Goal: Task Accomplishment & Management: Manage account settings

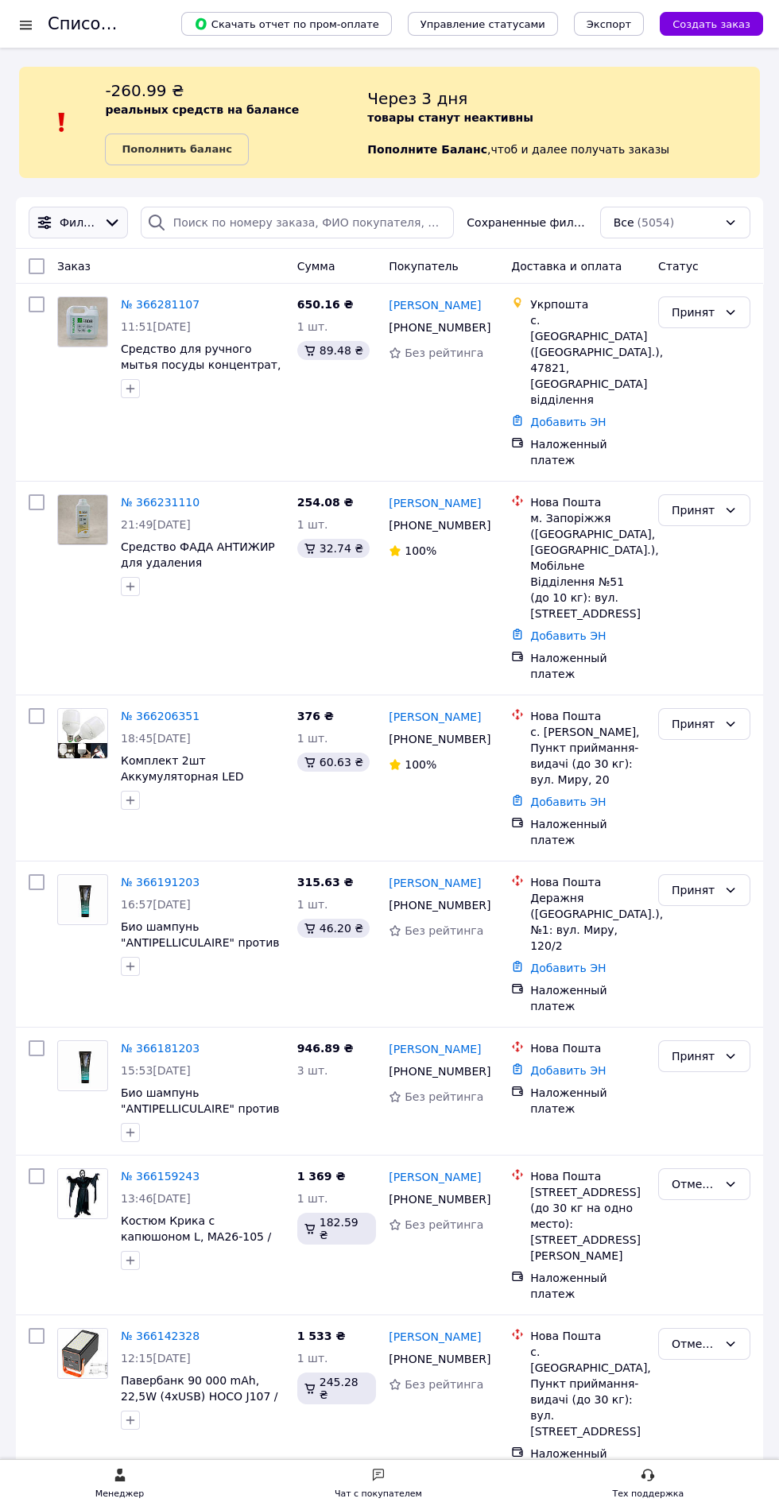
click at [115, 223] on icon at bounding box center [111, 222] width 17 height 17
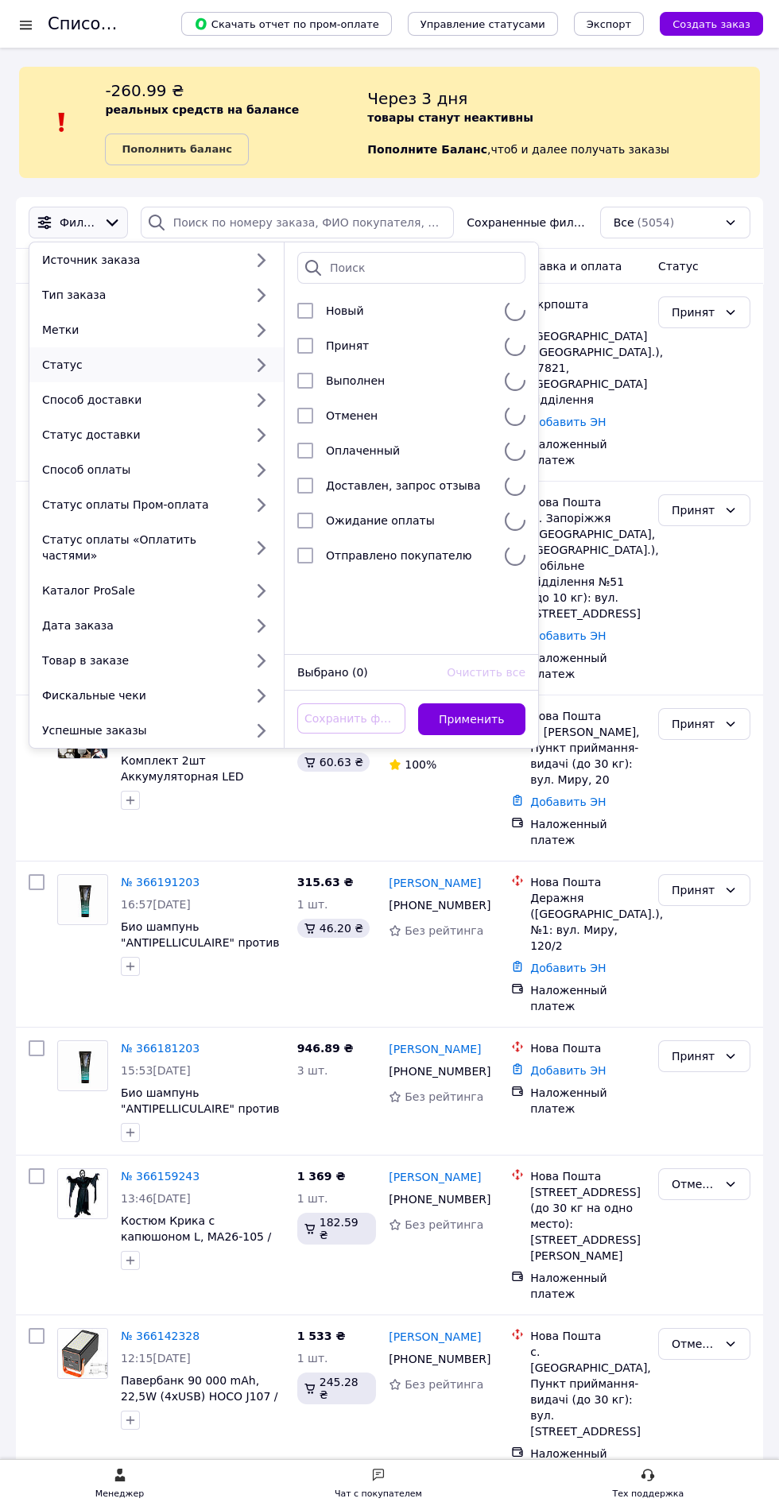
click at [60, 372] on div "Статус" at bounding box center [140, 365] width 208 height 16
click at [303, 338] on input "checkbox" at bounding box center [305, 346] width 16 height 16
checkbox input "true"
click at [463, 703] on button "Применить" at bounding box center [472, 719] width 108 height 32
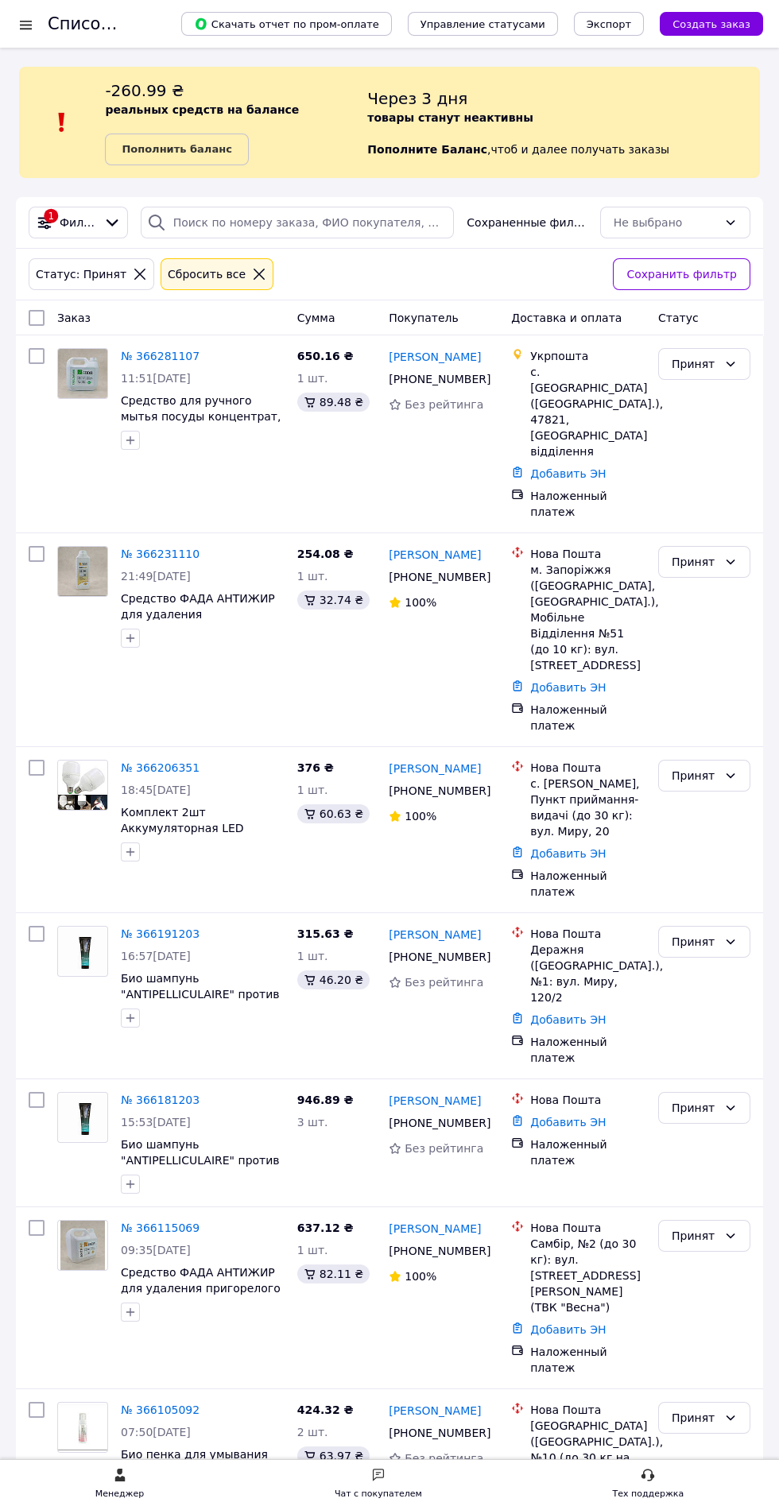
click at [220, 269] on div "Сбросить все" at bounding box center [206, 273] width 84 height 17
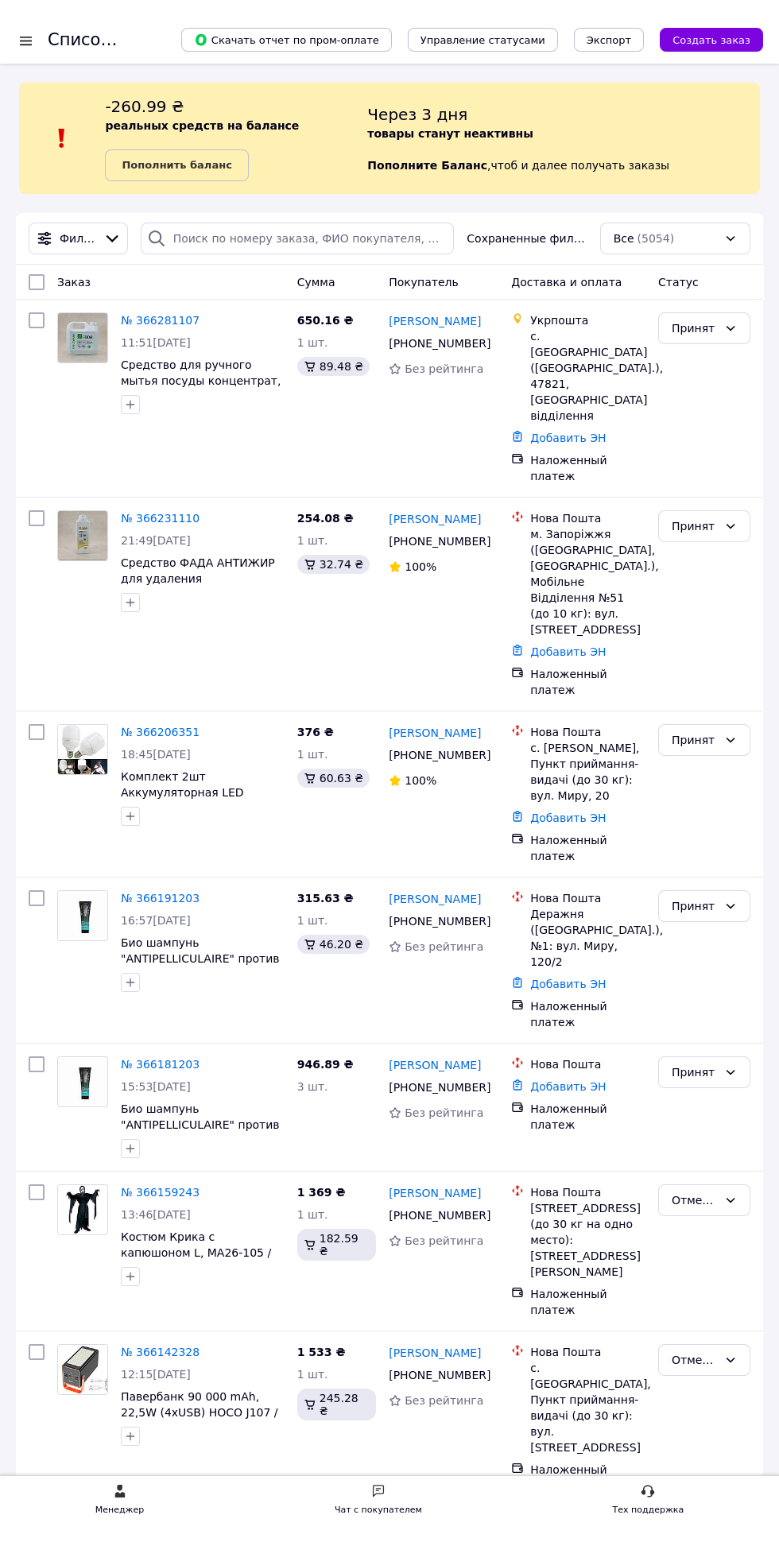
scroll to position [9, 0]
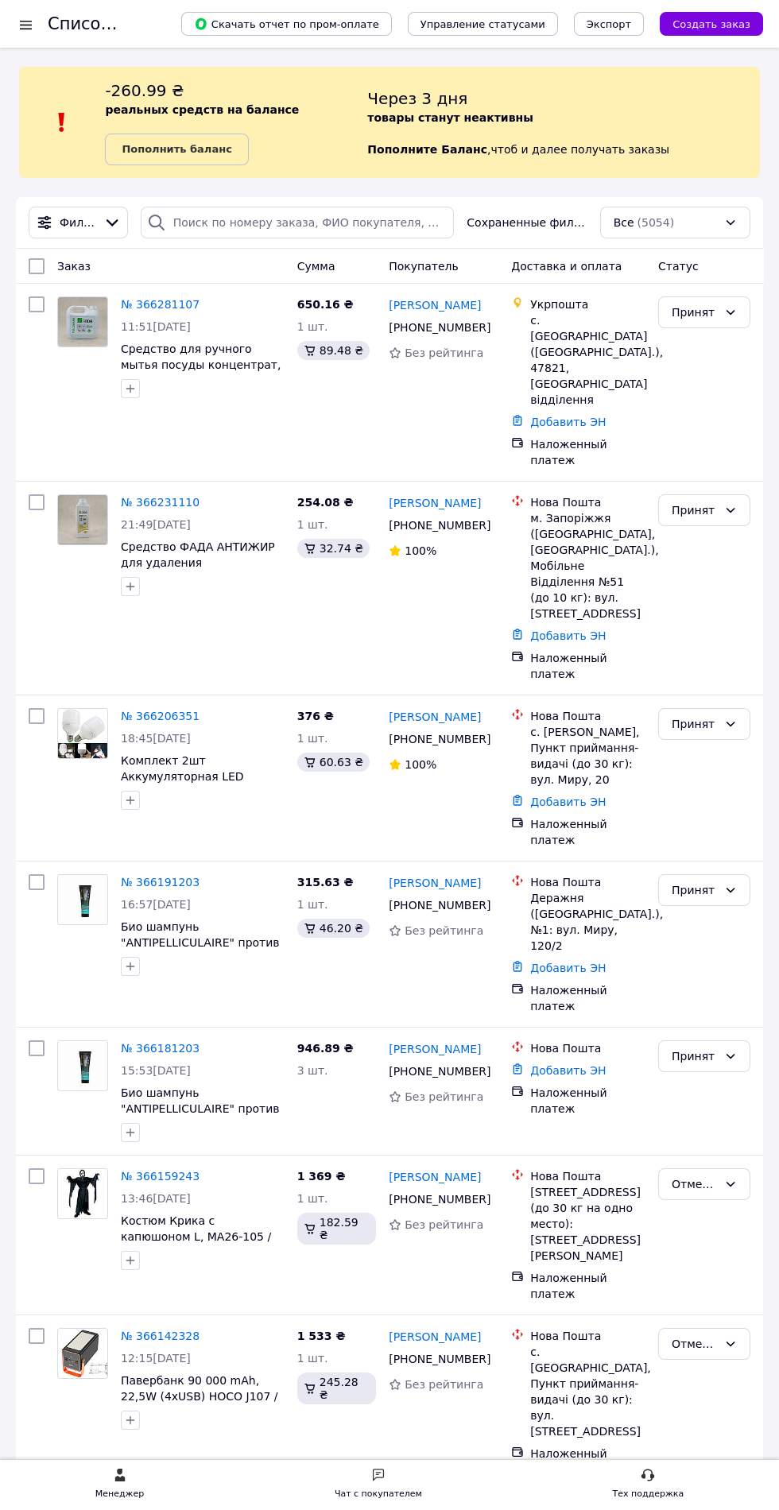
scroll to position [26, 0]
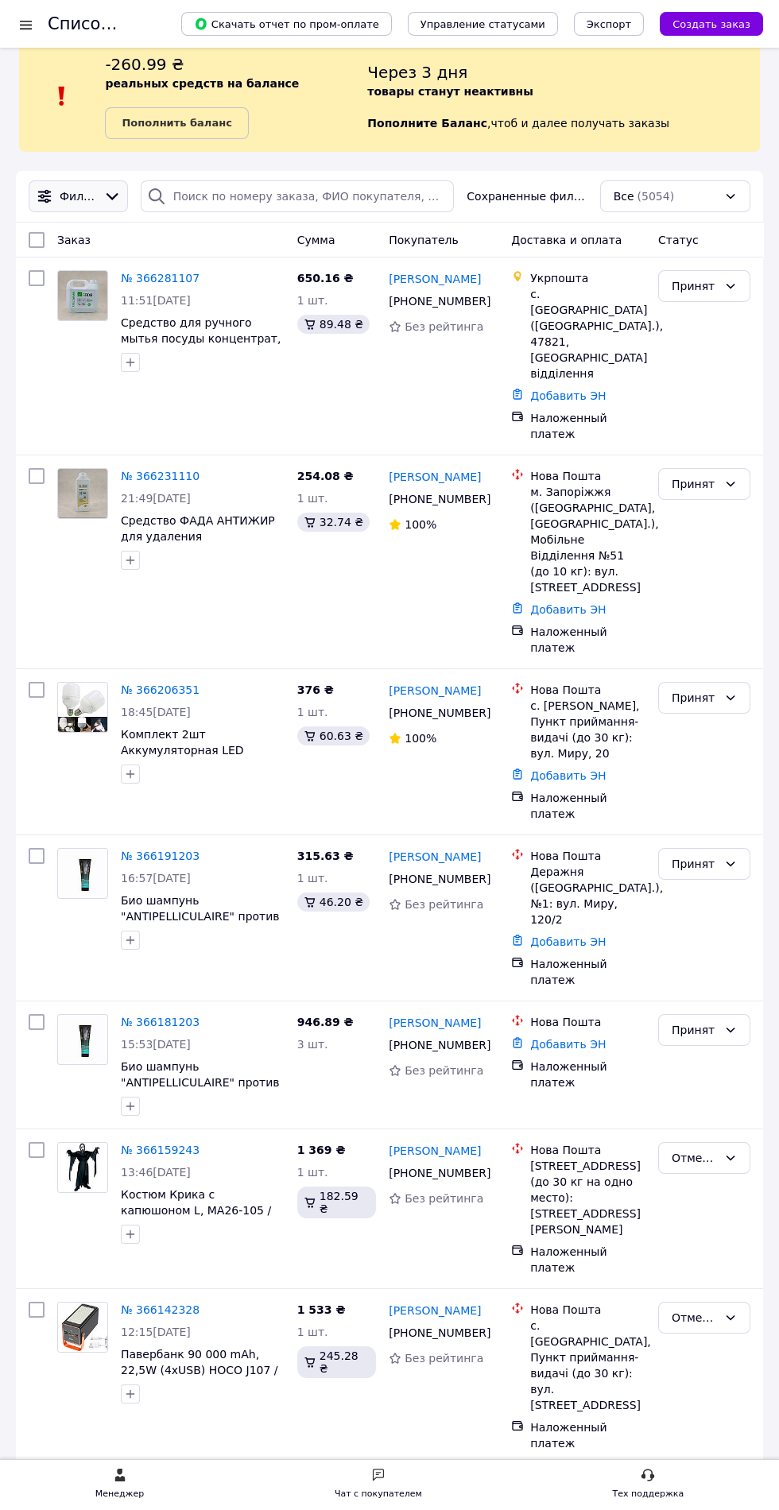
click at [97, 199] on span "Фильтры" at bounding box center [78, 196] width 37 height 16
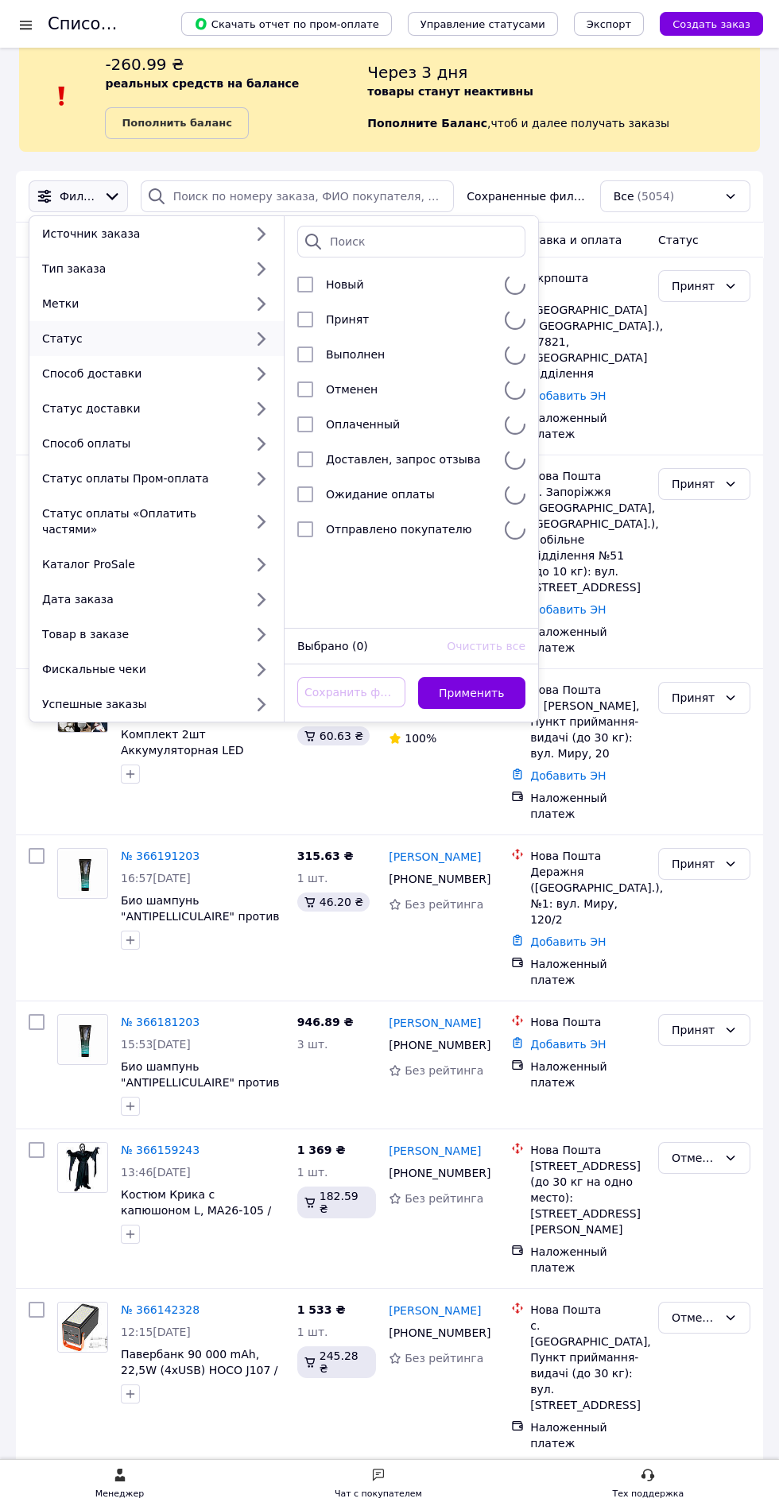
click at [63, 338] on div "Статус" at bounding box center [140, 339] width 208 height 16
click at [307, 312] on input "checkbox" at bounding box center [305, 320] width 16 height 16
checkbox input "true"
click at [456, 677] on button "Применить" at bounding box center [472, 693] width 108 height 32
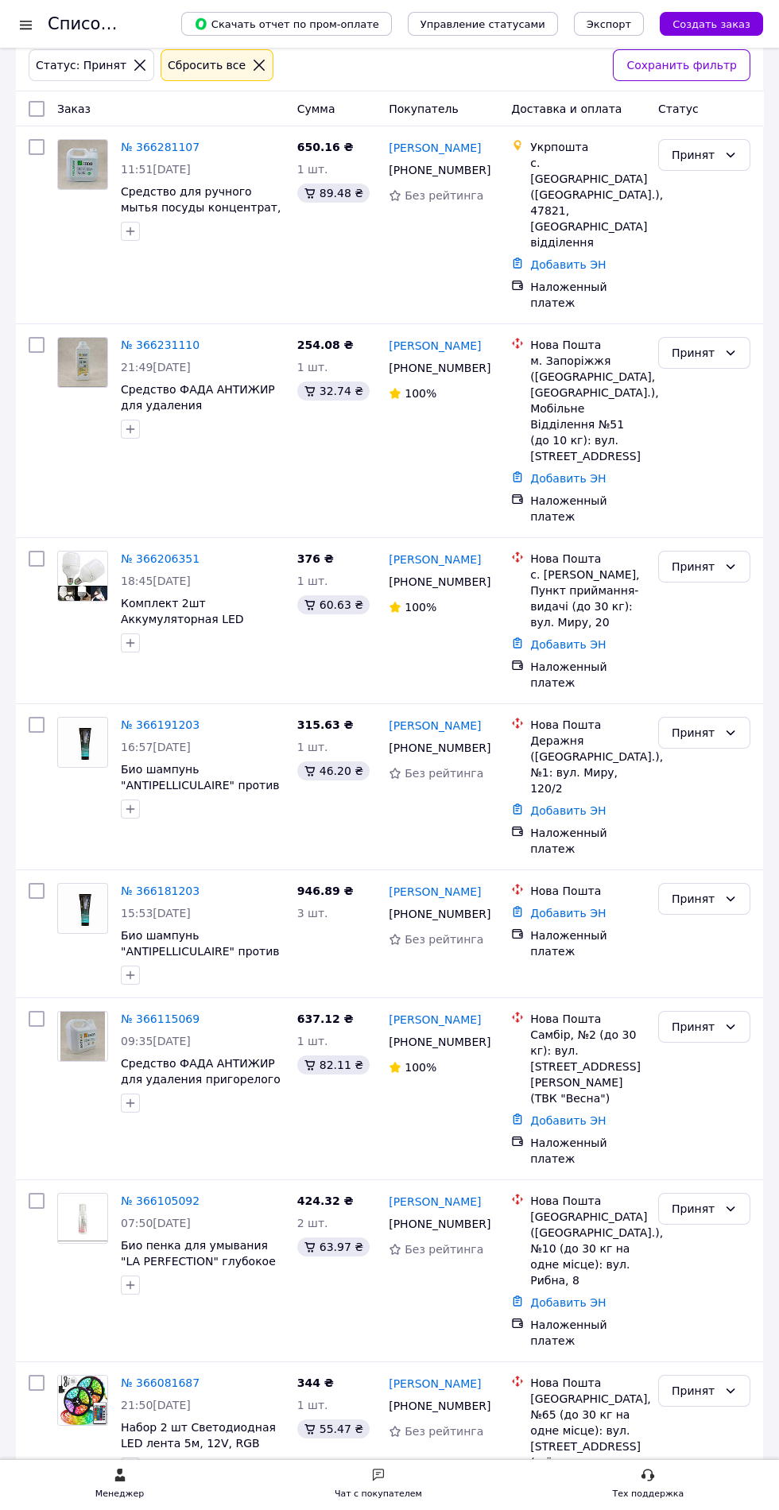
scroll to position [194, 0]
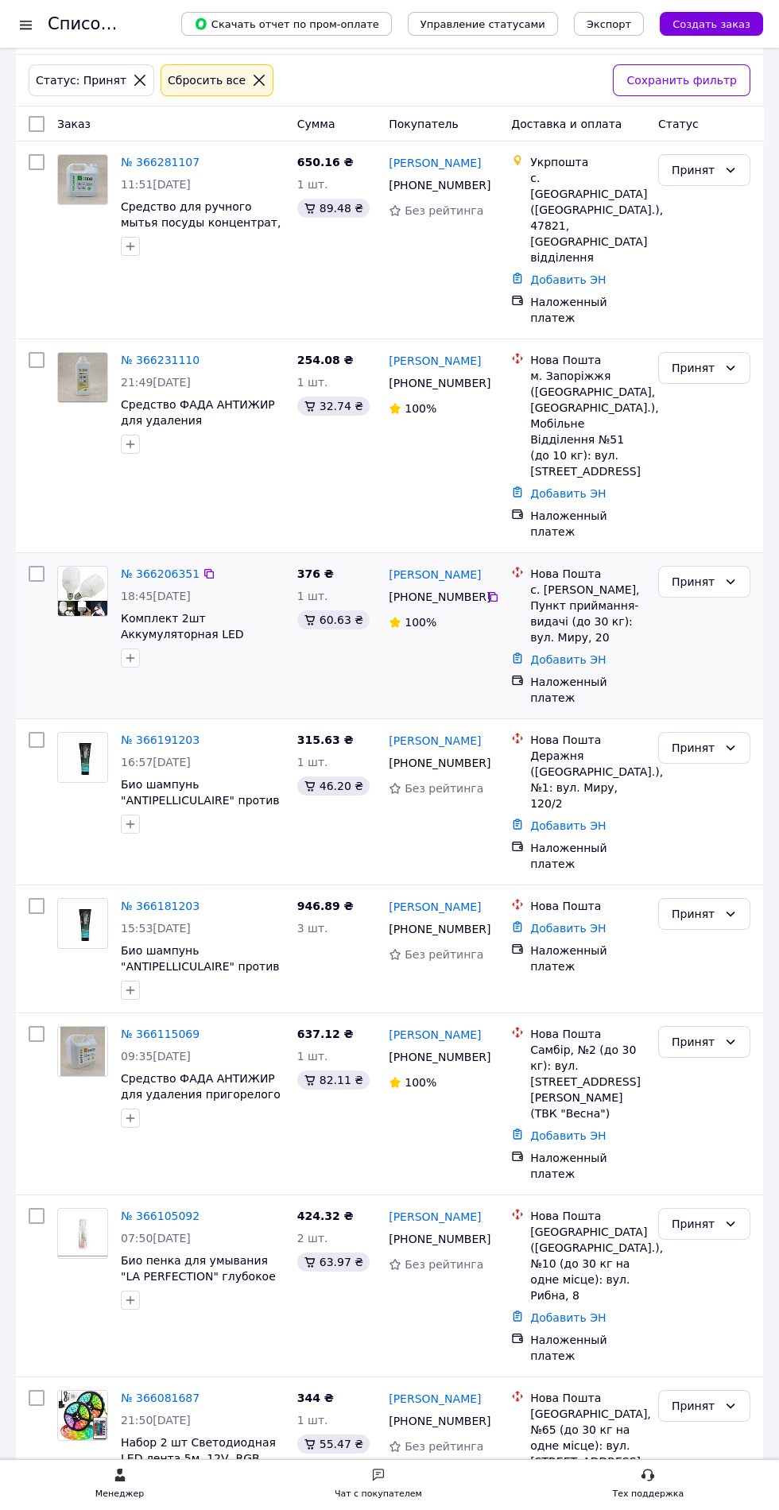
click at [346, 594] on div "376 ₴ 1 шт. 60.63 ₴" at bounding box center [337, 635] width 92 height 153
click at [490, 590] on icon at bounding box center [492, 596] width 13 height 13
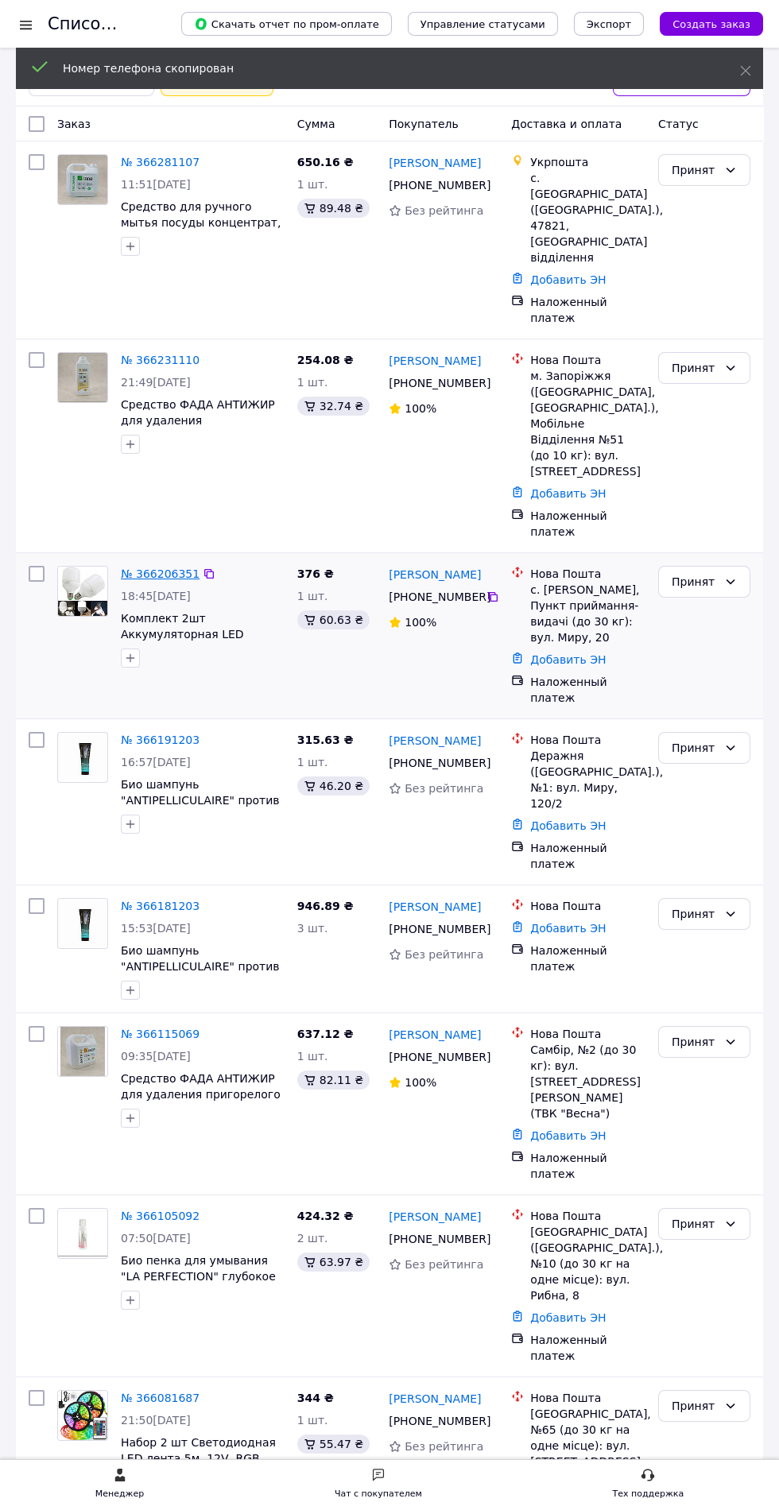
click at [154, 567] on link "№ 366206351" at bounding box center [160, 573] width 79 height 13
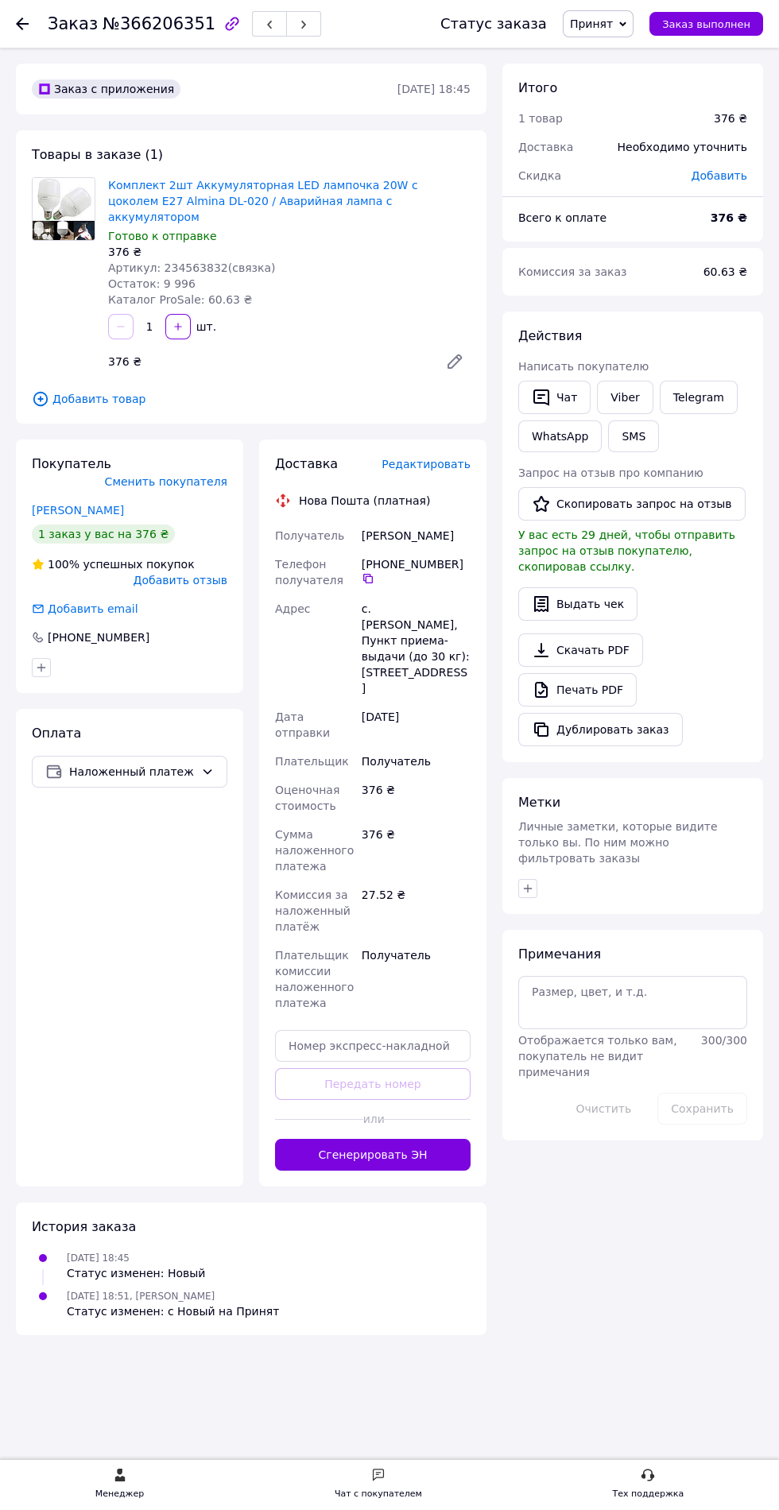
copy div "[PERSON_NAME]"
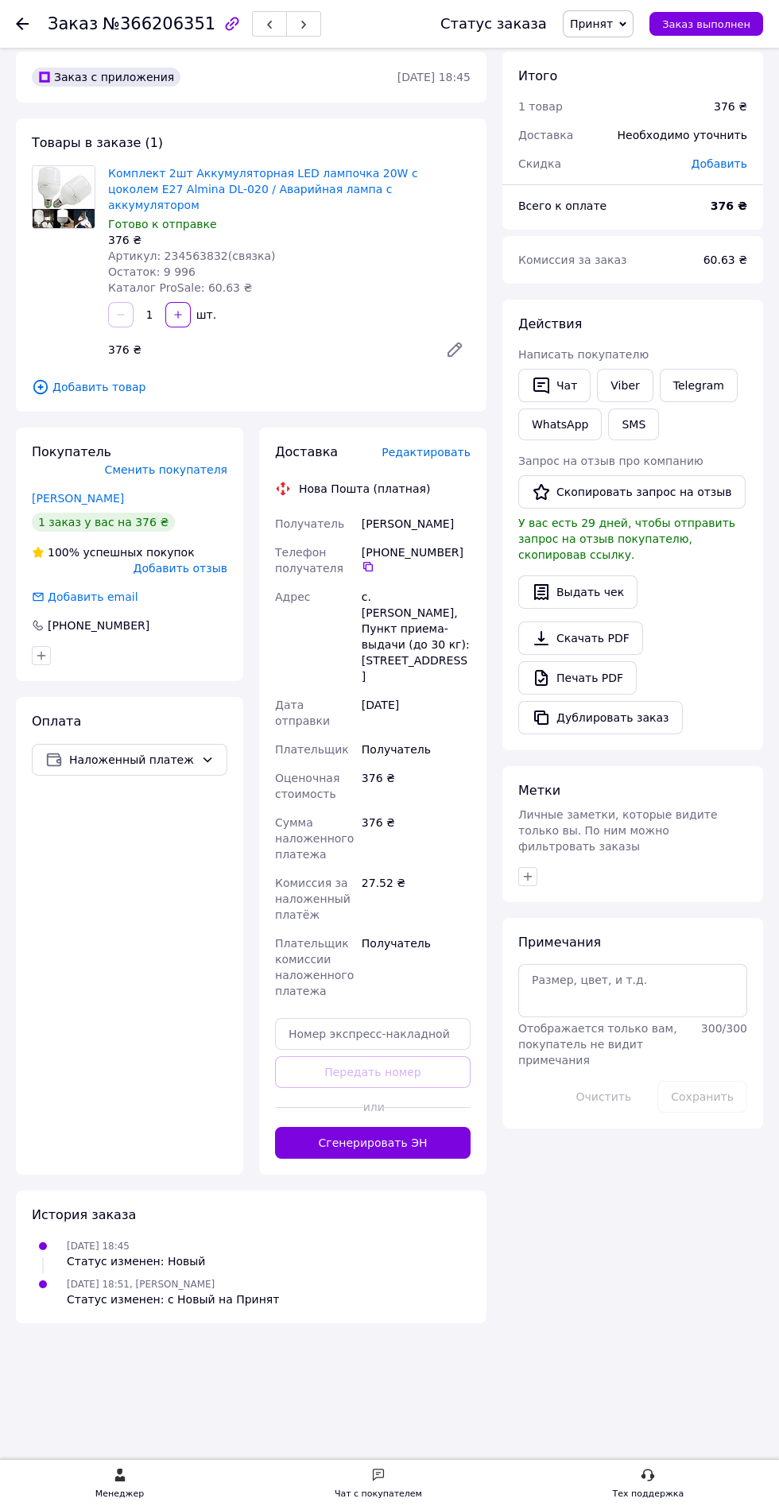
click at [22, 23] on use at bounding box center [22, 23] width 13 height 13
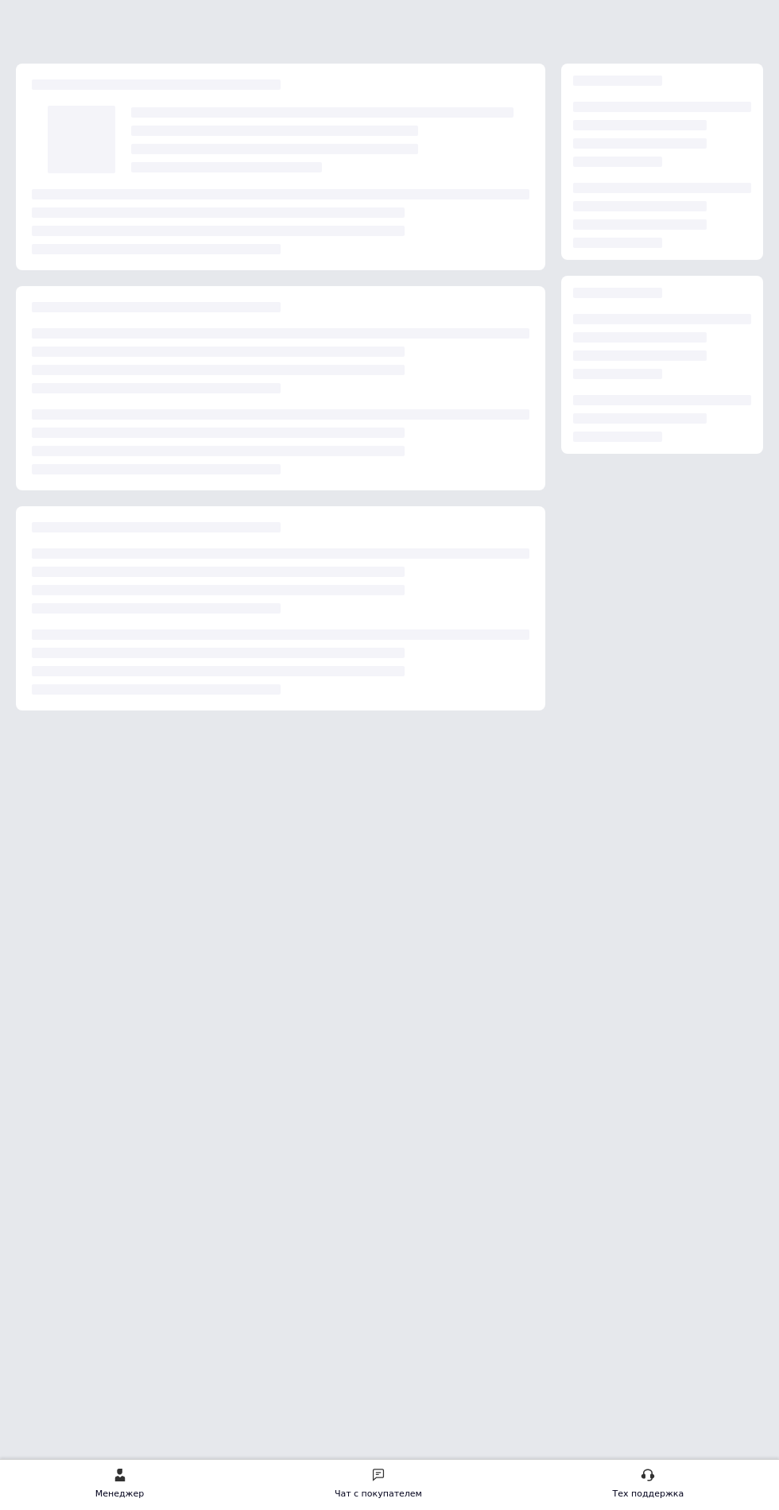
scroll to position [0, 0]
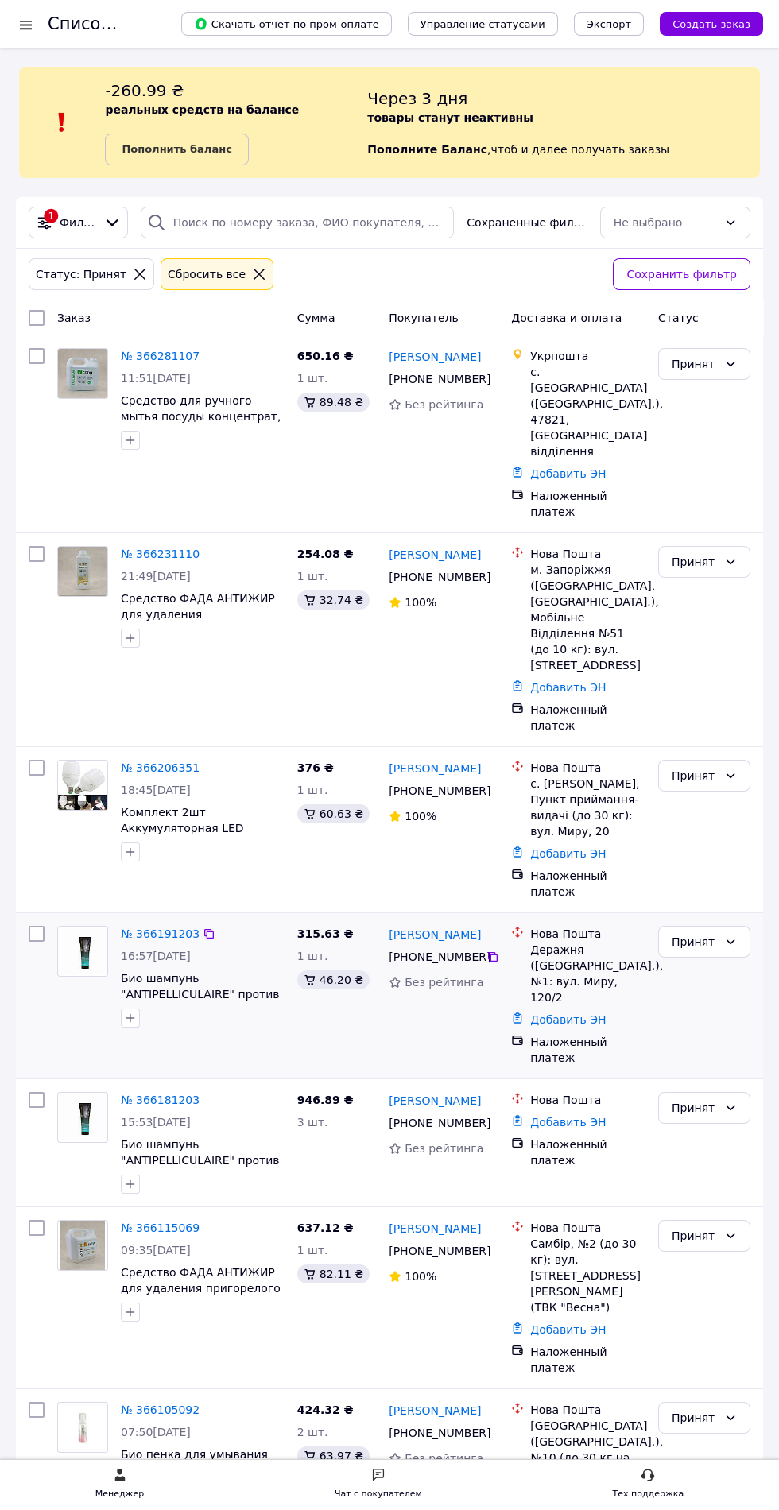
click at [303, 943] on div "315.63 ₴ 1 шт. 46.20 ₴" at bounding box center [337, 995] width 92 height 153
click at [490, 950] on icon at bounding box center [492, 956] width 13 height 13
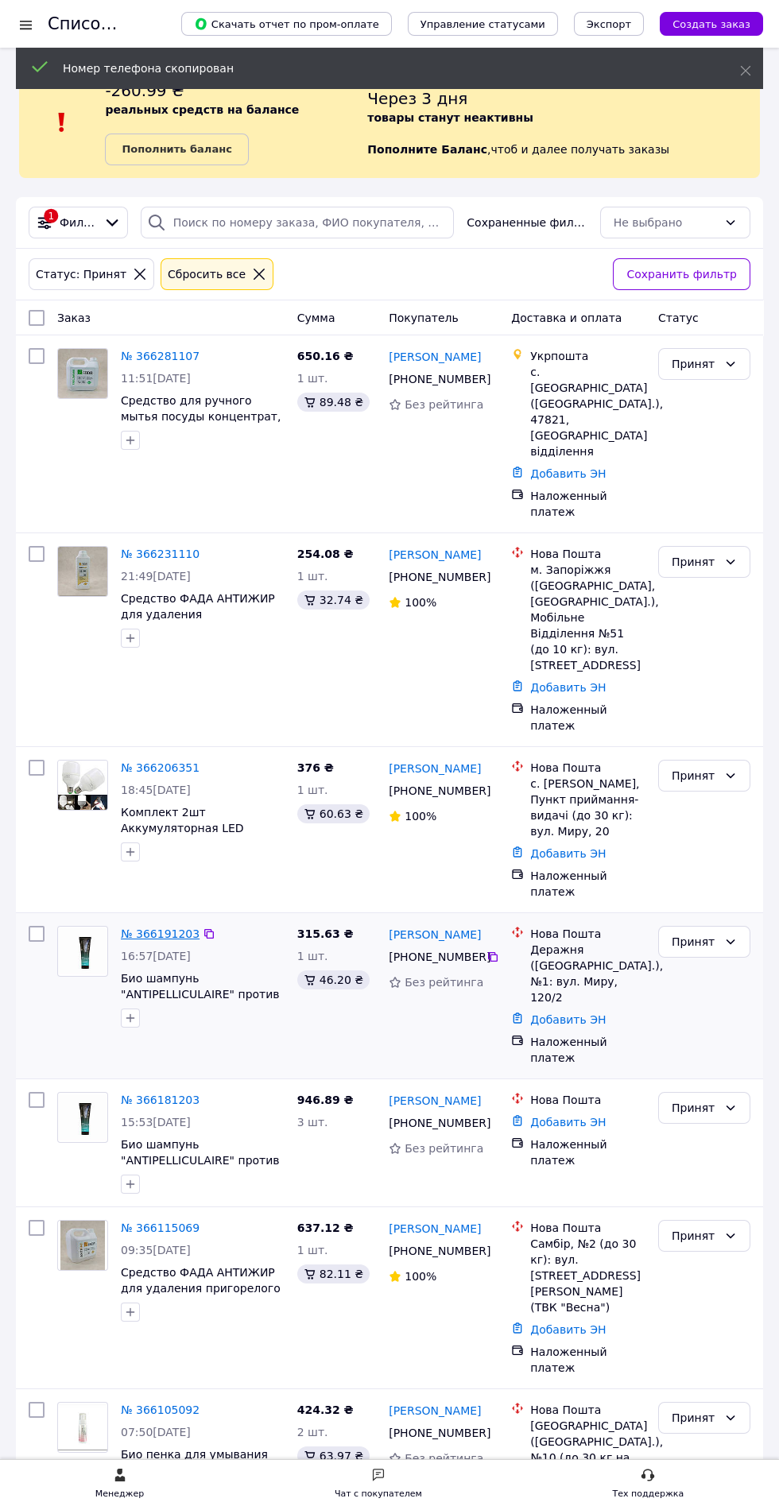
click at [158, 927] on link "№ 366191203" at bounding box center [160, 933] width 79 height 13
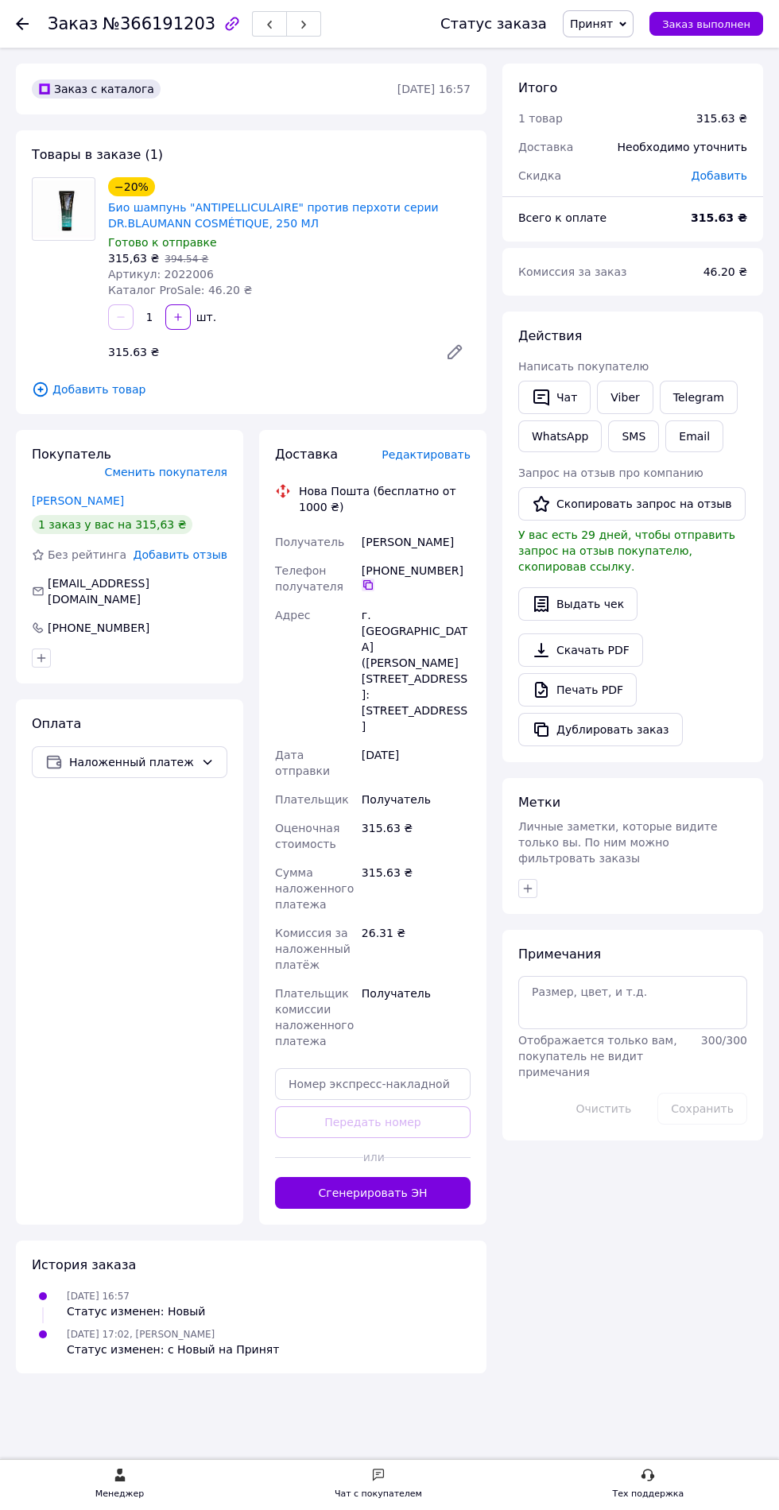
click at [367, 584] on icon at bounding box center [368, 585] width 13 height 13
copy div "Нідзельська Наталія"
click at [22, 23] on use at bounding box center [22, 23] width 13 height 13
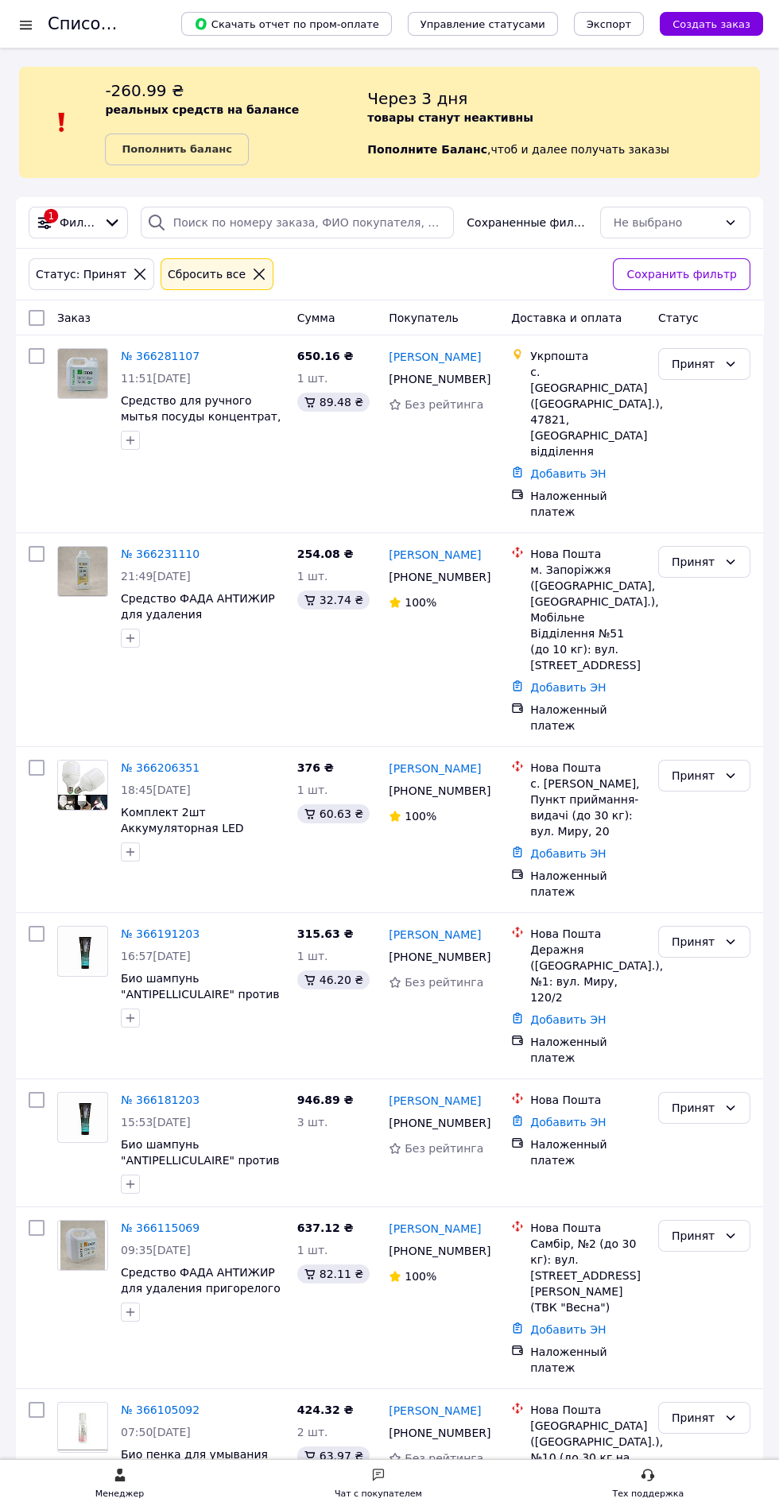
click at [254, 274] on icon at bounding box center [259, 274] width 11 height 11
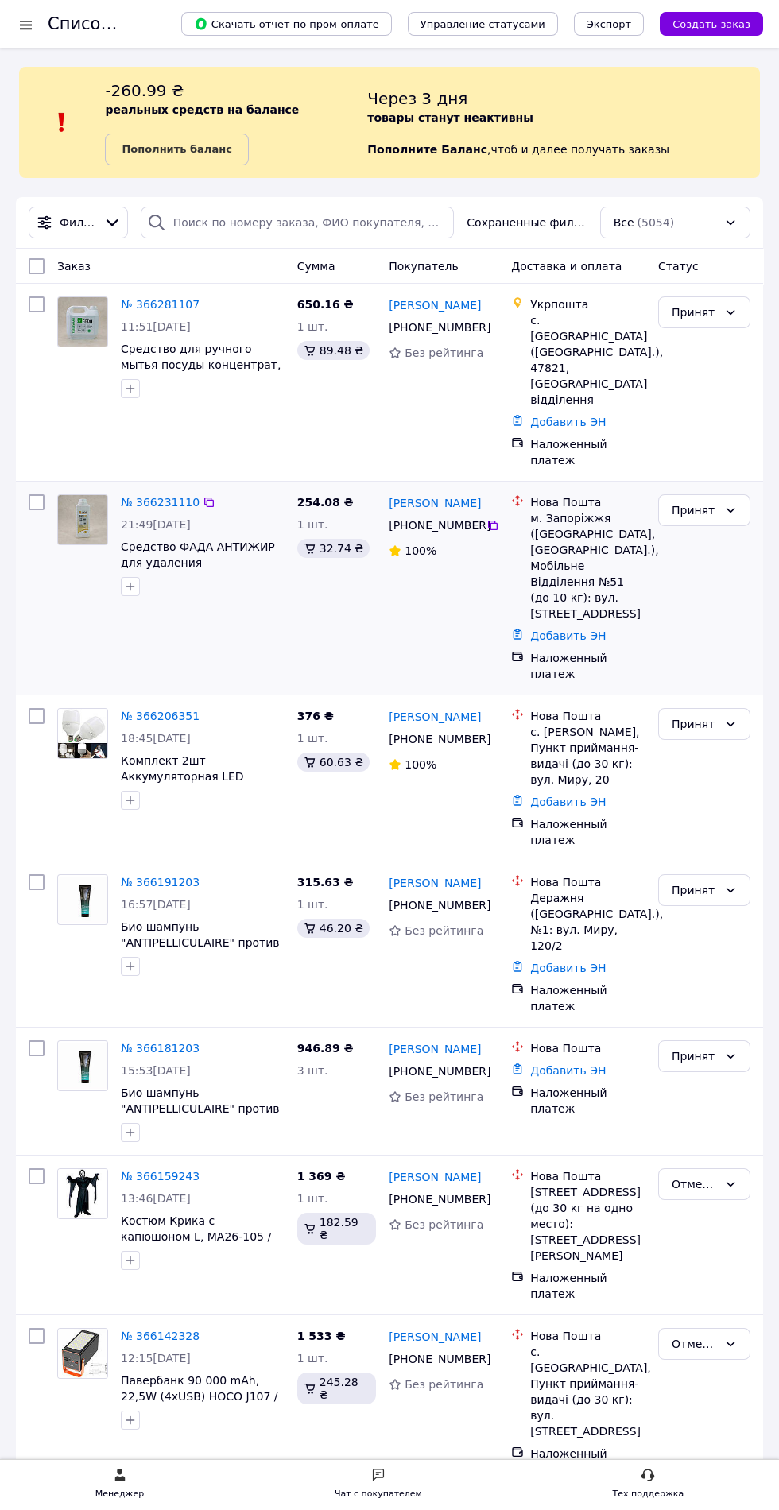
click at [211, 553] on div "№ 366231110 21:49, 11.10.2025 Средство ФАДА АНТИЖИР для удаления пригоревшего ж…" at bounding box center [202, 545] width 176 height 114
click at [489, 521] on icon at bounding box center [493, 526] width 10 height 10
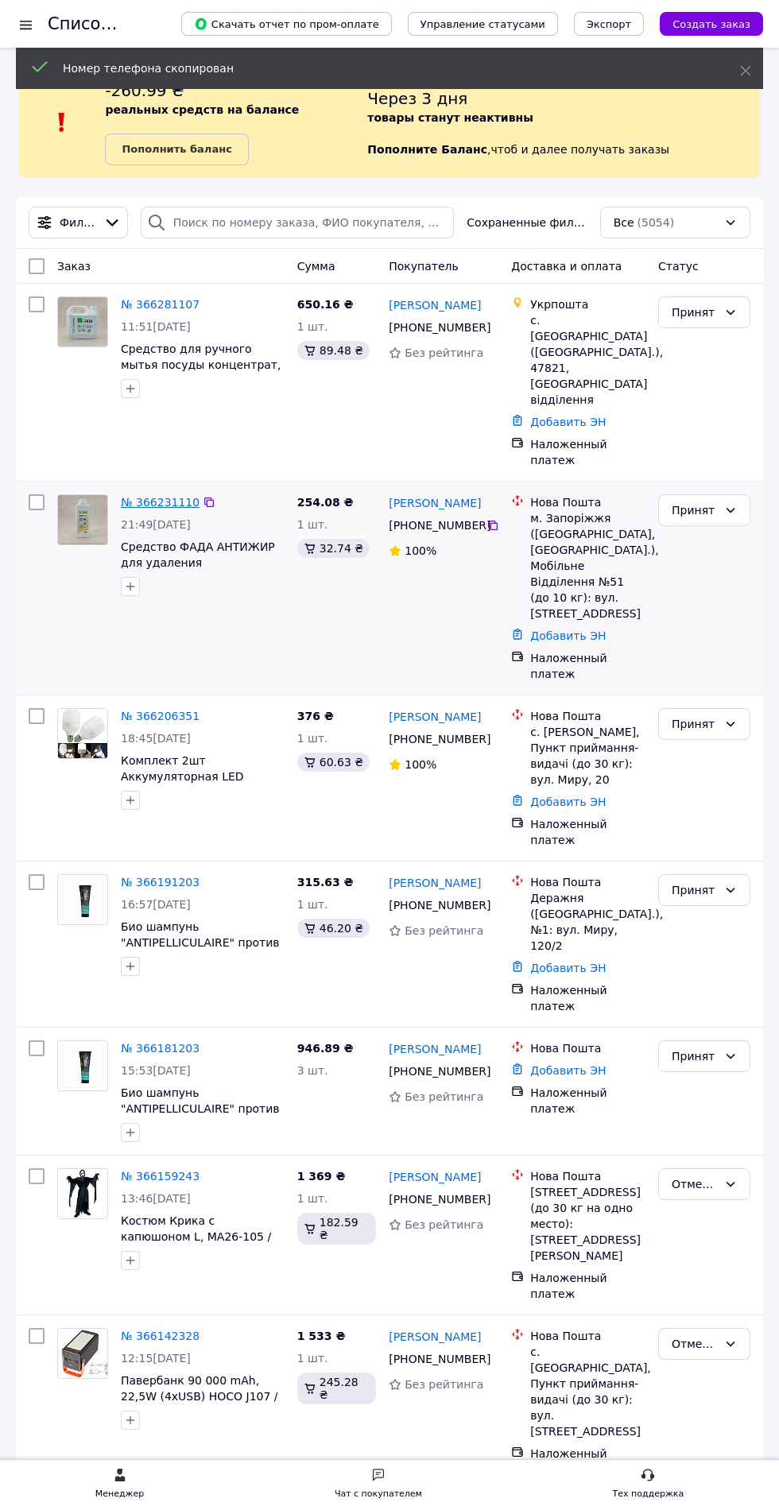
click at [153, 496] on link "№ 366231110" at bounding box center [160, 502] width 79 height 13
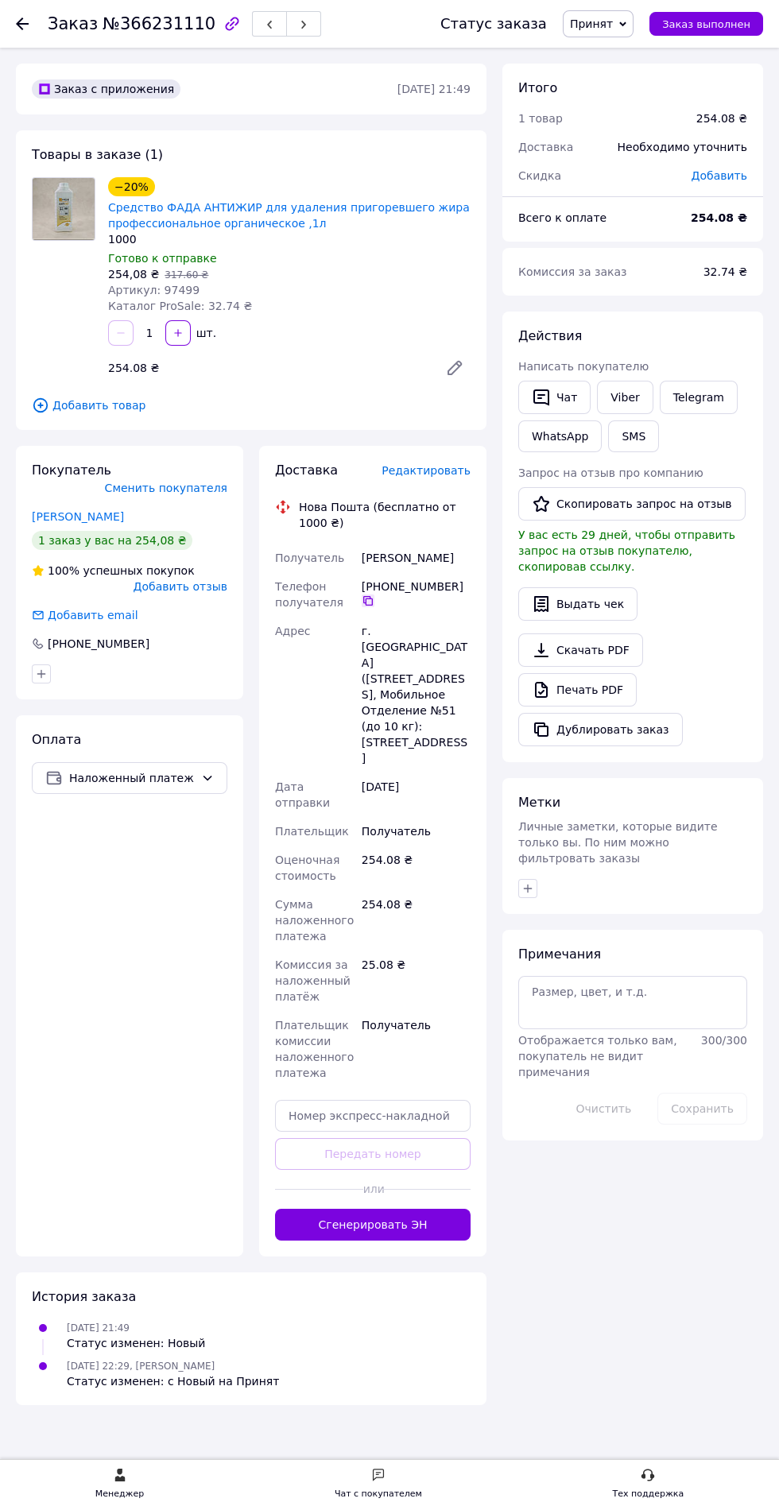
click at [366, 602] on icon at bounding box center [368, 601] width 10 height 10
copy div "Карнаух Ира"
click at [22, 23] on use at bounding box center [22, 23] width 13 height 13
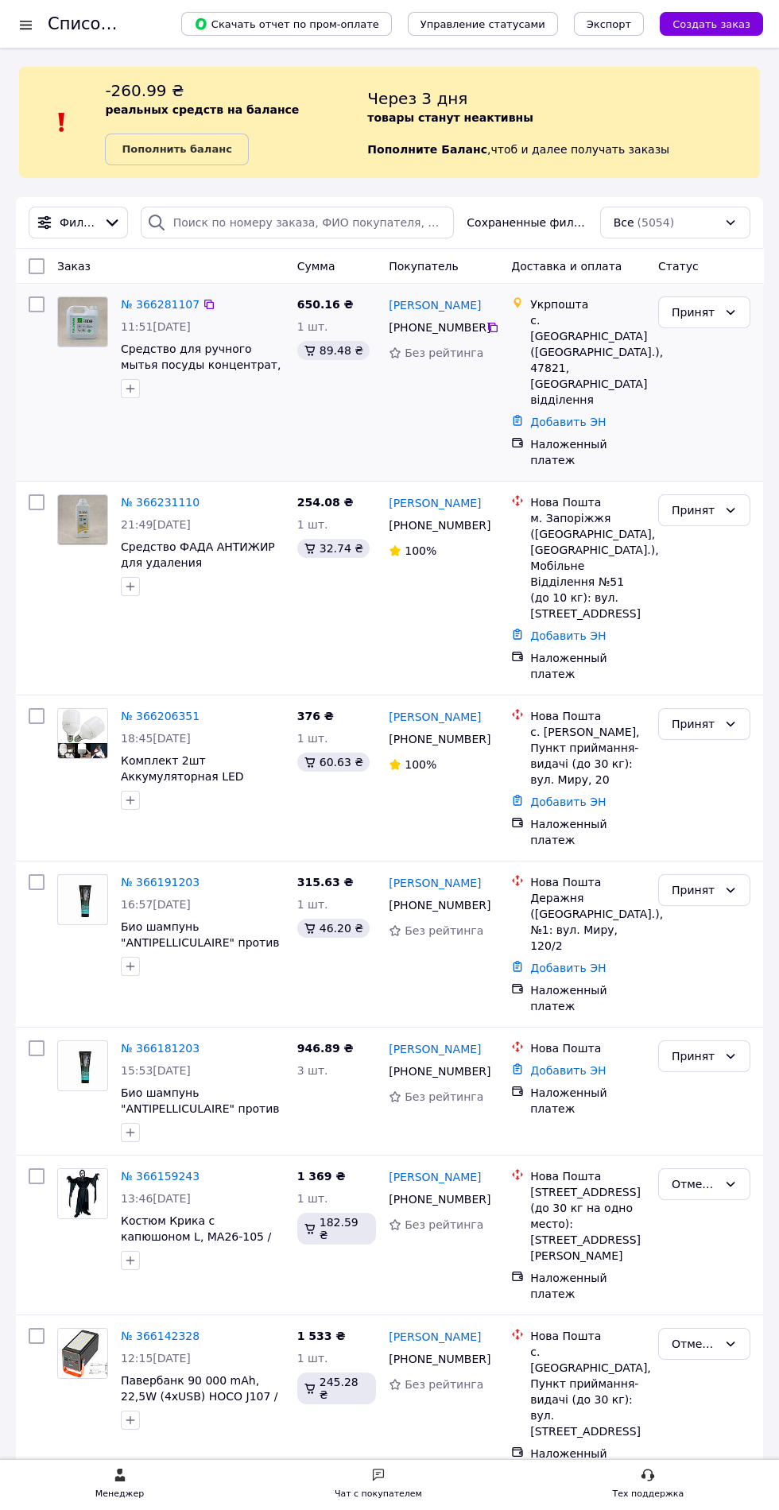
click at [237, 393] on div at bounding box center [203, 388] width 170 height 25
click at [490, 327] on icon at bounding box center [492, 327] width 13 height 13
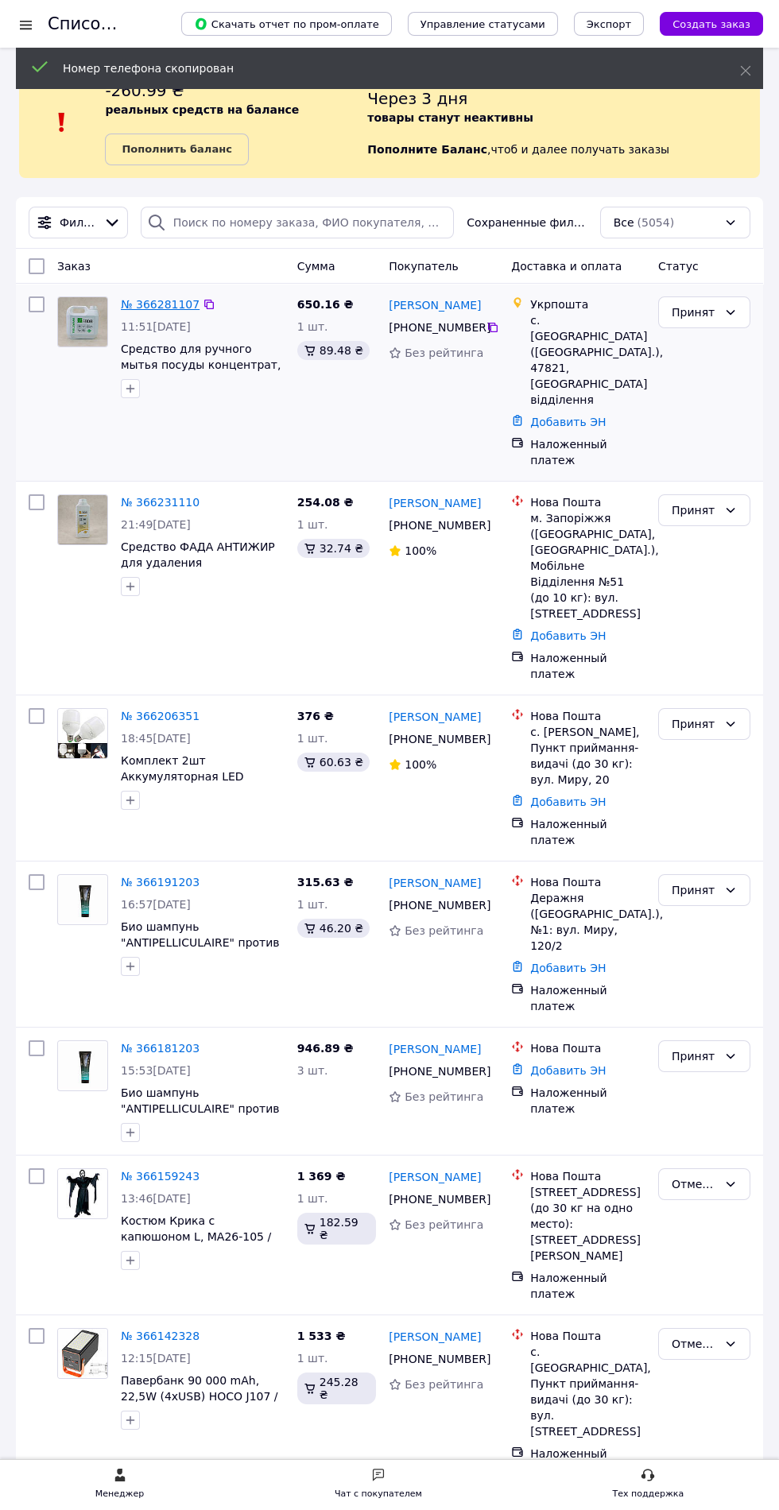
click at [165, 304] on link "№ 366281107" at bounding box center [160, 304] width 79 height 13
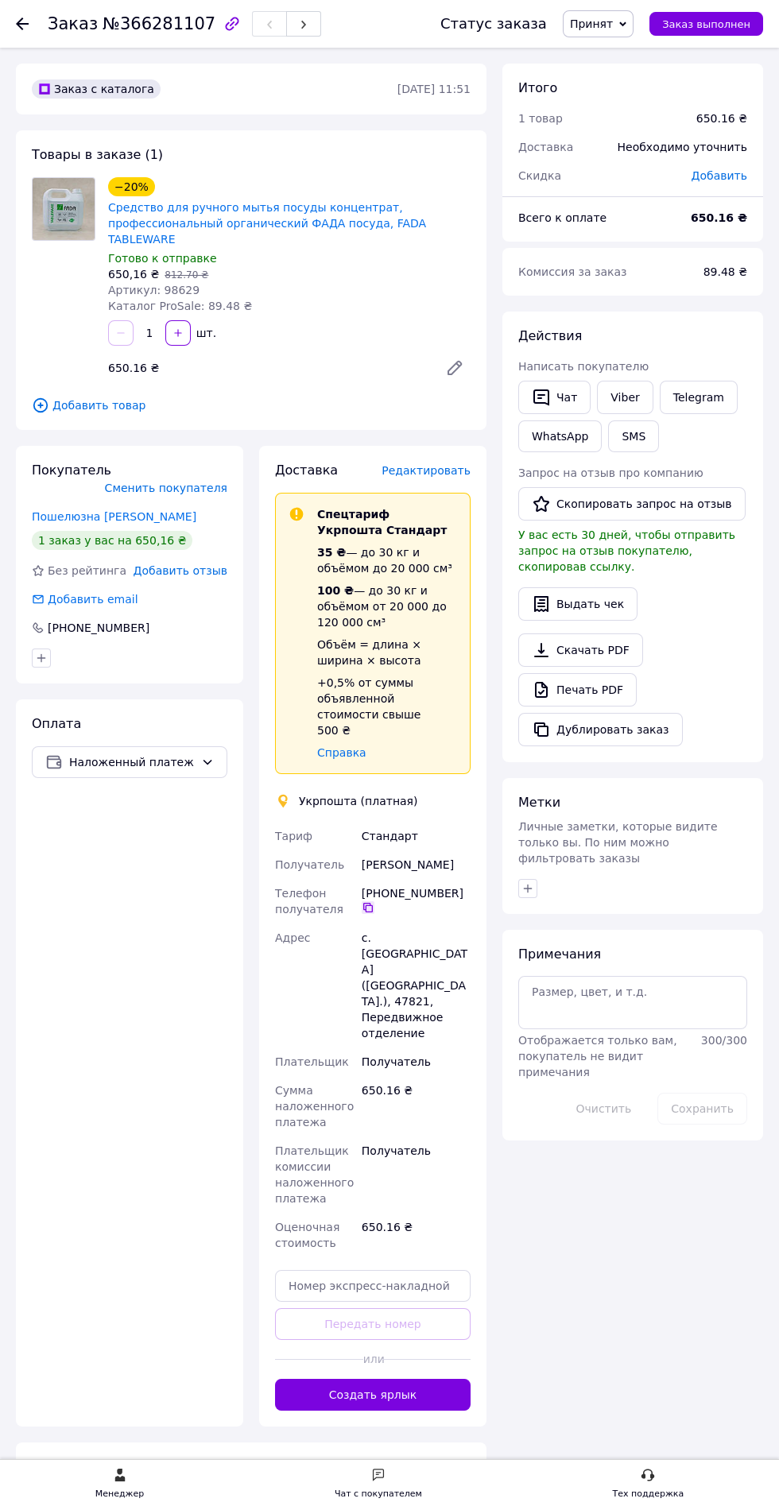
click at [367, 901] on icon at bounding box center [368, 907] width 13 height 13
copy div "[PERSON_NAME]"
click at [22, 23] on use at bounding box center [22, 23] width 13 height 13
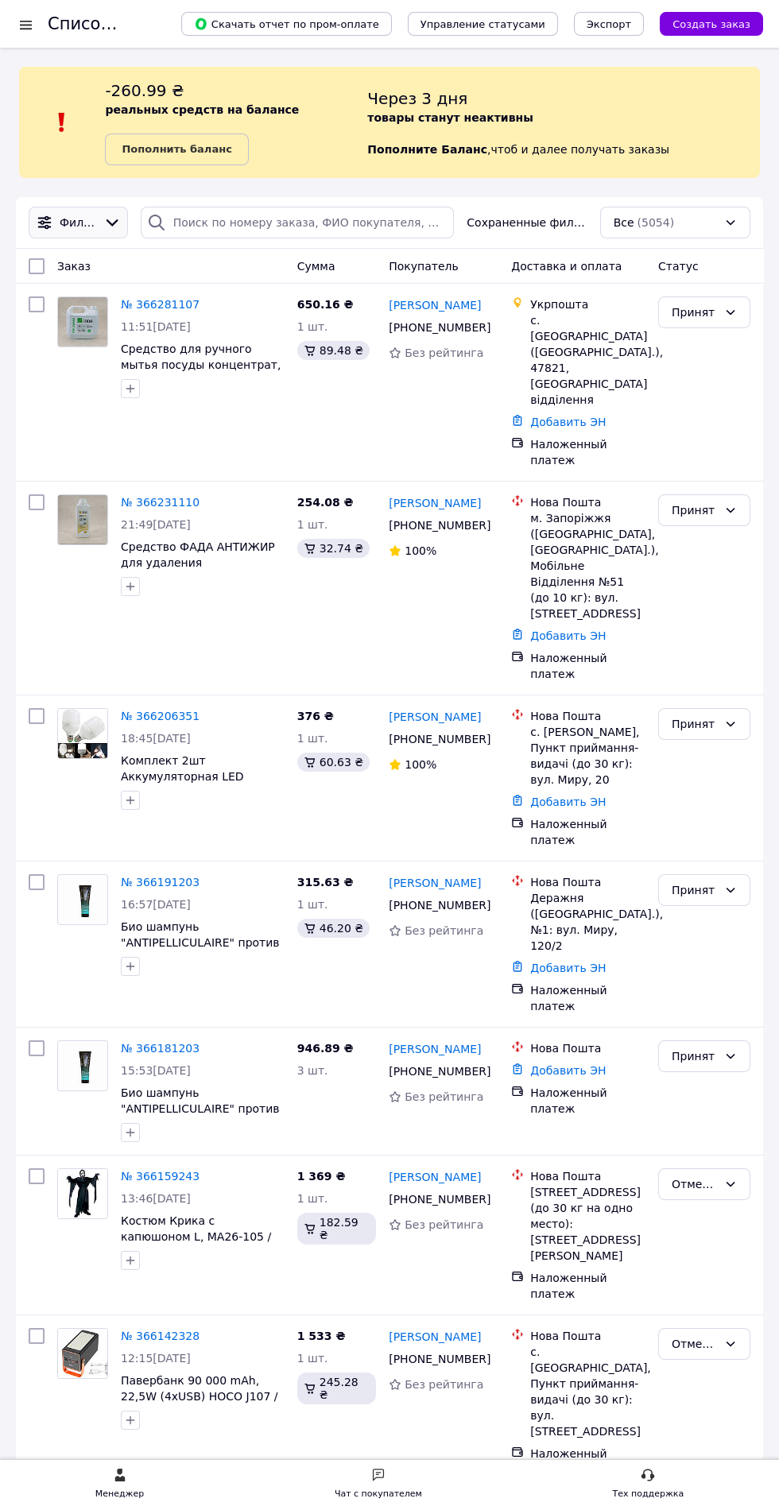
click at [113, 219] on icon at bounding box center [111, 222] width 17 height 17
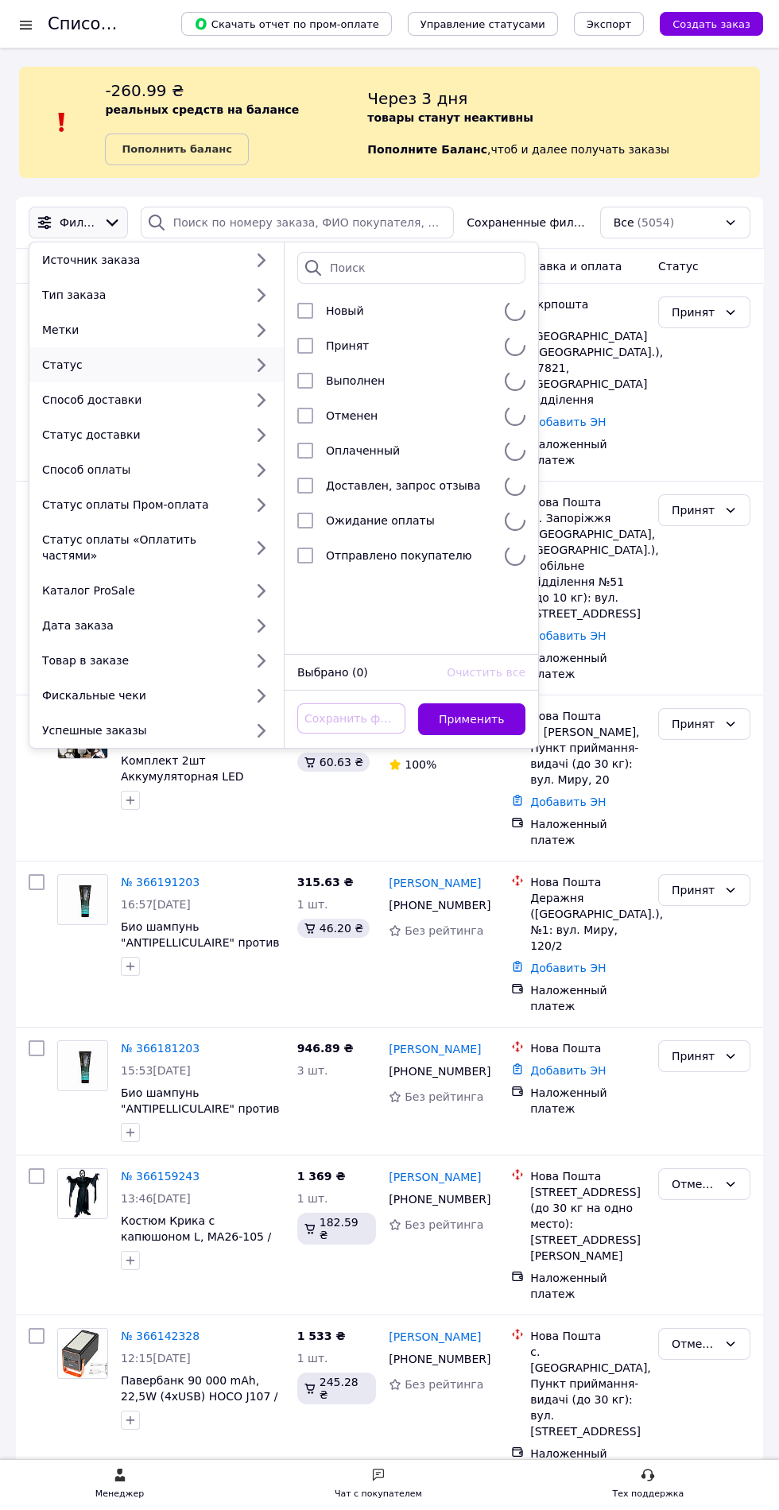
click at [64, 362] on div "Статус" at bounding box center [140, 365] width 208 height 16
click at [307, 346] on input "checkbox" at bounding box center [305, 346] width 16 height 16
checkbox input "true"
click at [459, 703] on button "Применить" at bounding box center [472, 719] width 108 height 32
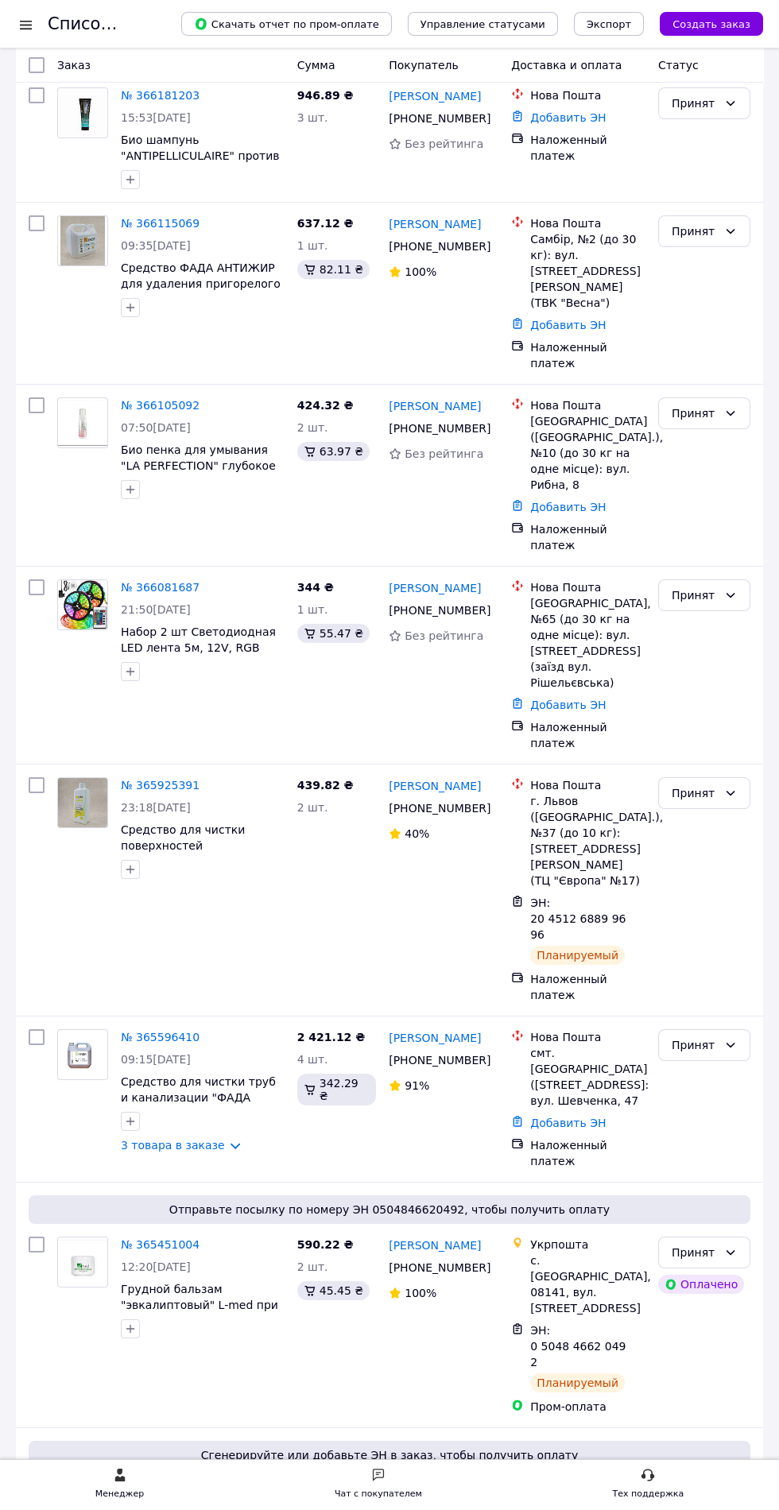
scroll to position [972, 0]
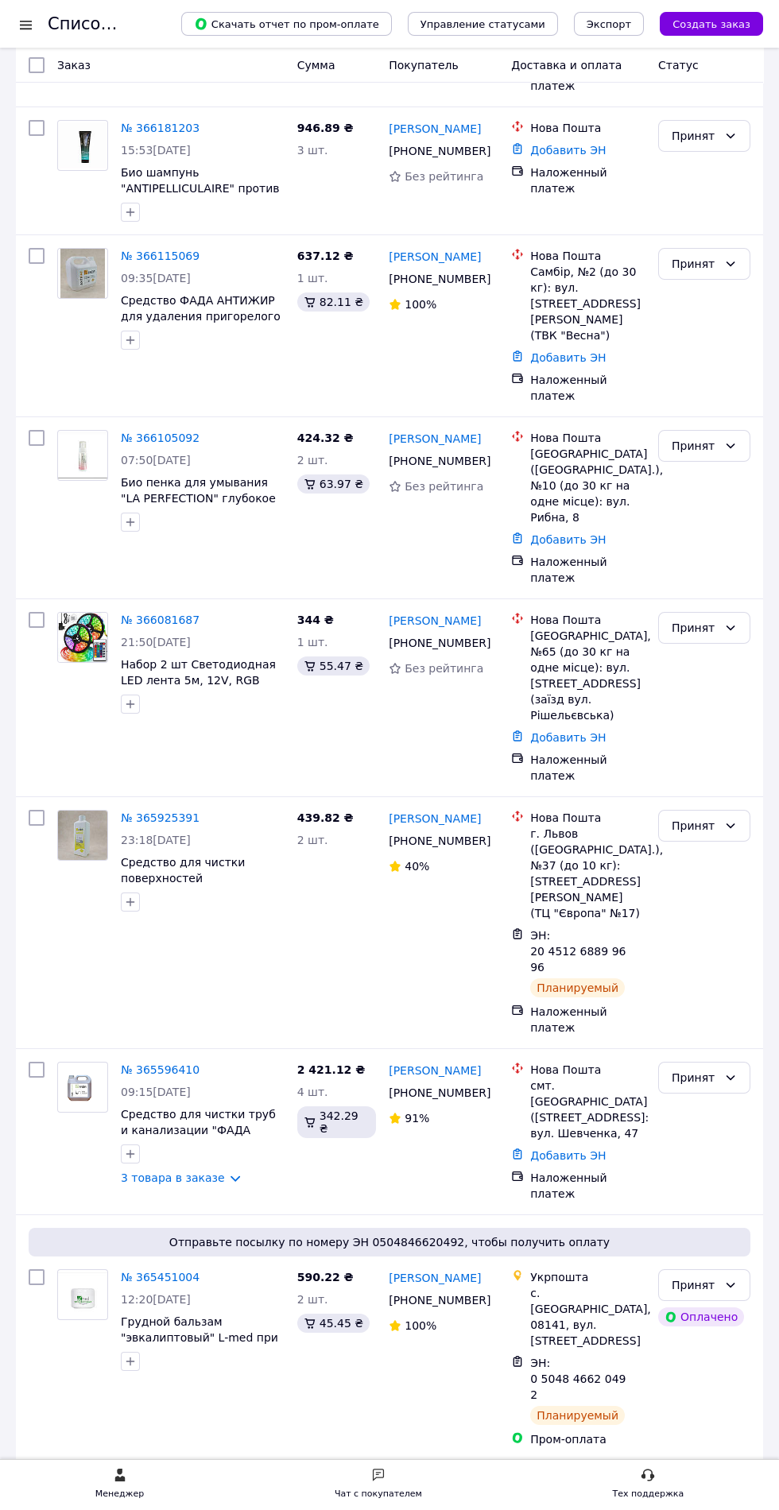
click at [35, 28] on div at bounding box center [26, 25] width 20 height 16
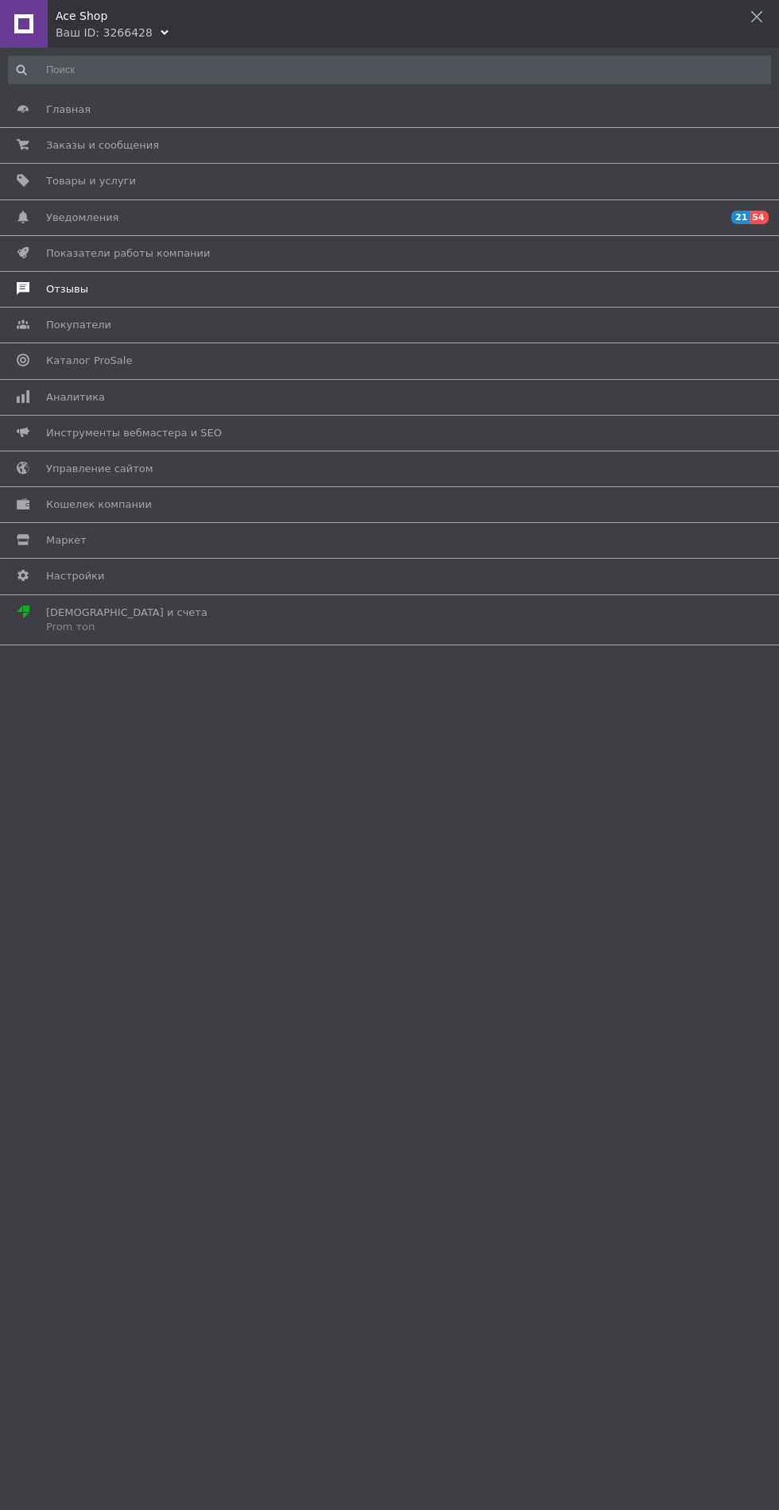
click at [55, 286] on span "Отзывы" at bounding box center [67, 289] width 42 height 14
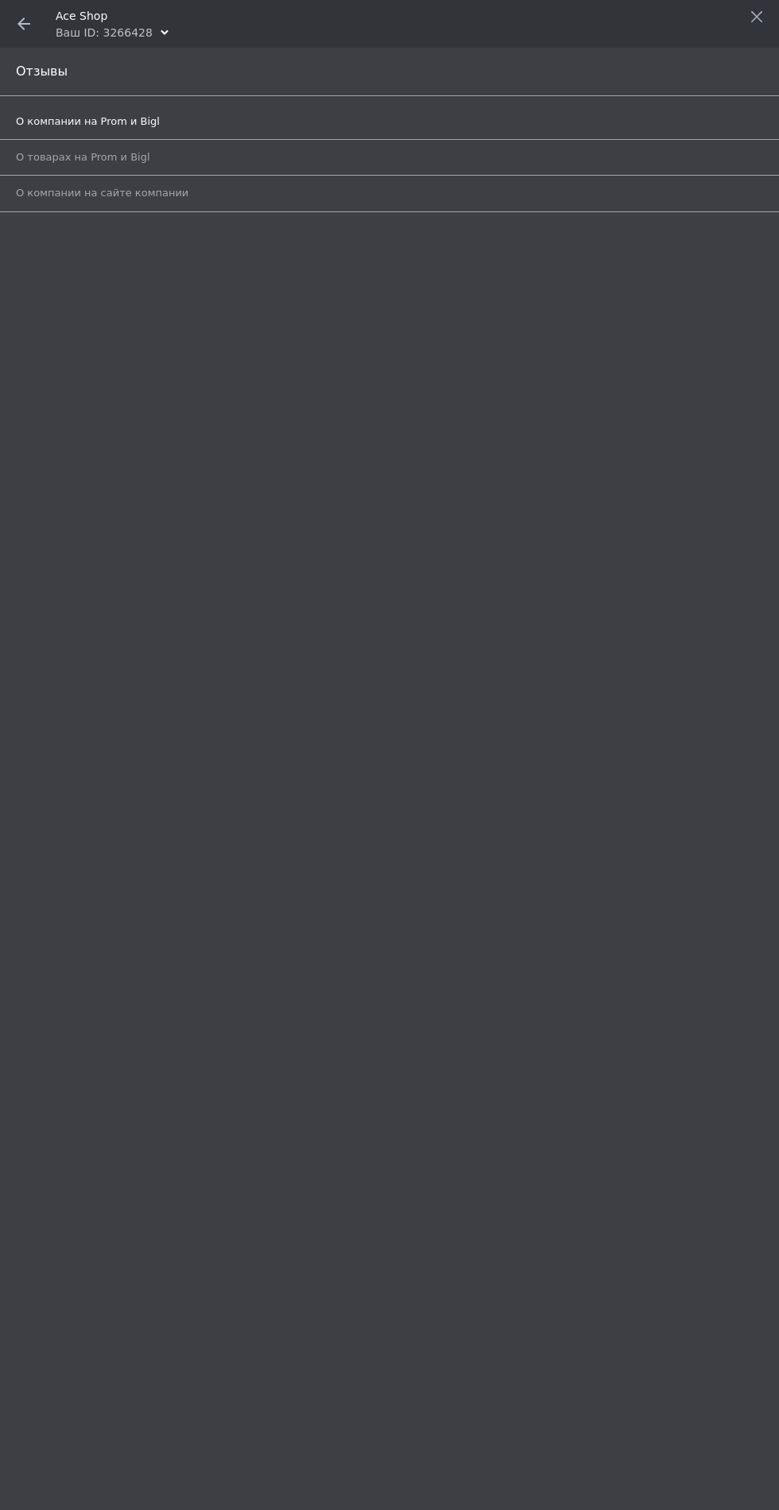
click at [52, 114] on span "О компании на Prom и Bigl" at bounding box center [88, 121] width 144 height 14
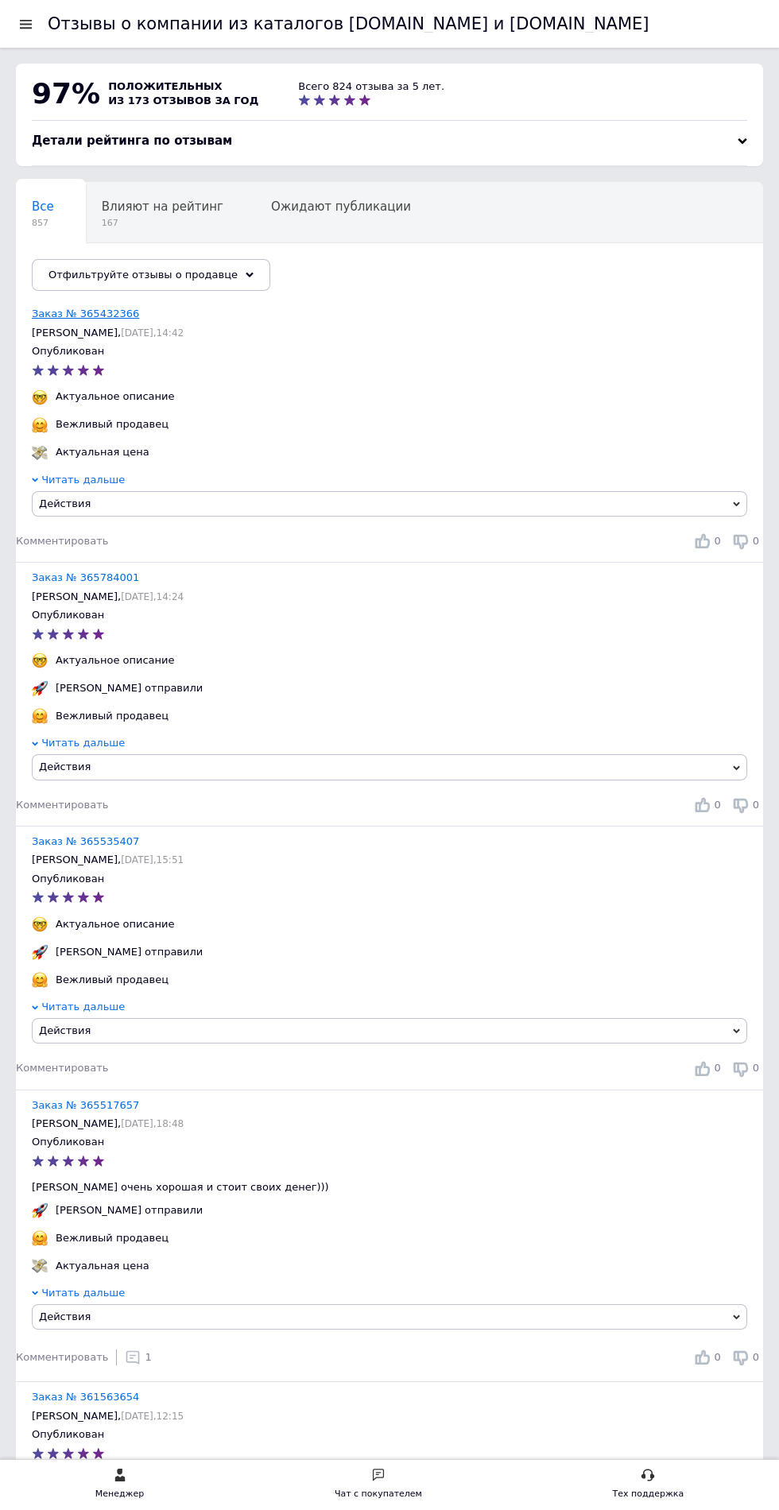
click at [64, 315] on link "Заказ № 365432366" at bounding box center [85, 314] width 107 height 12
